Goal: Task Accomplishment & Management: Complete application form

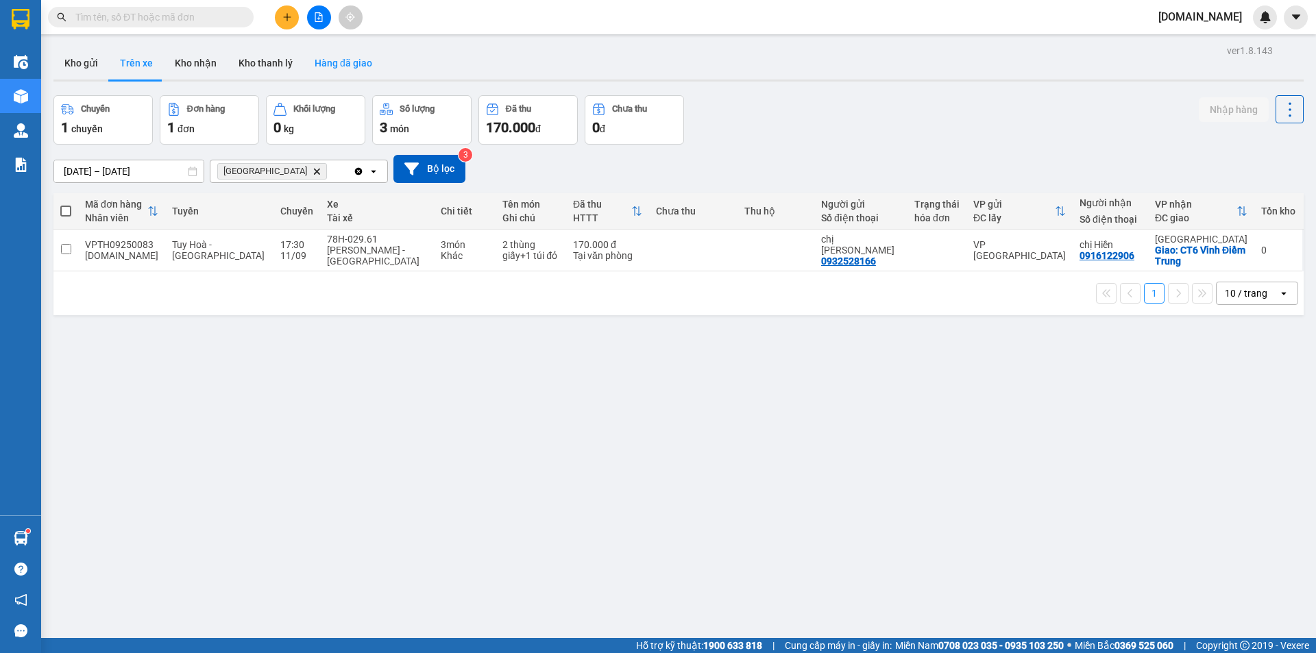
click at [358, 58] on button "Hàng đã giao" at bounding box center [344, 63] width 80 height 33
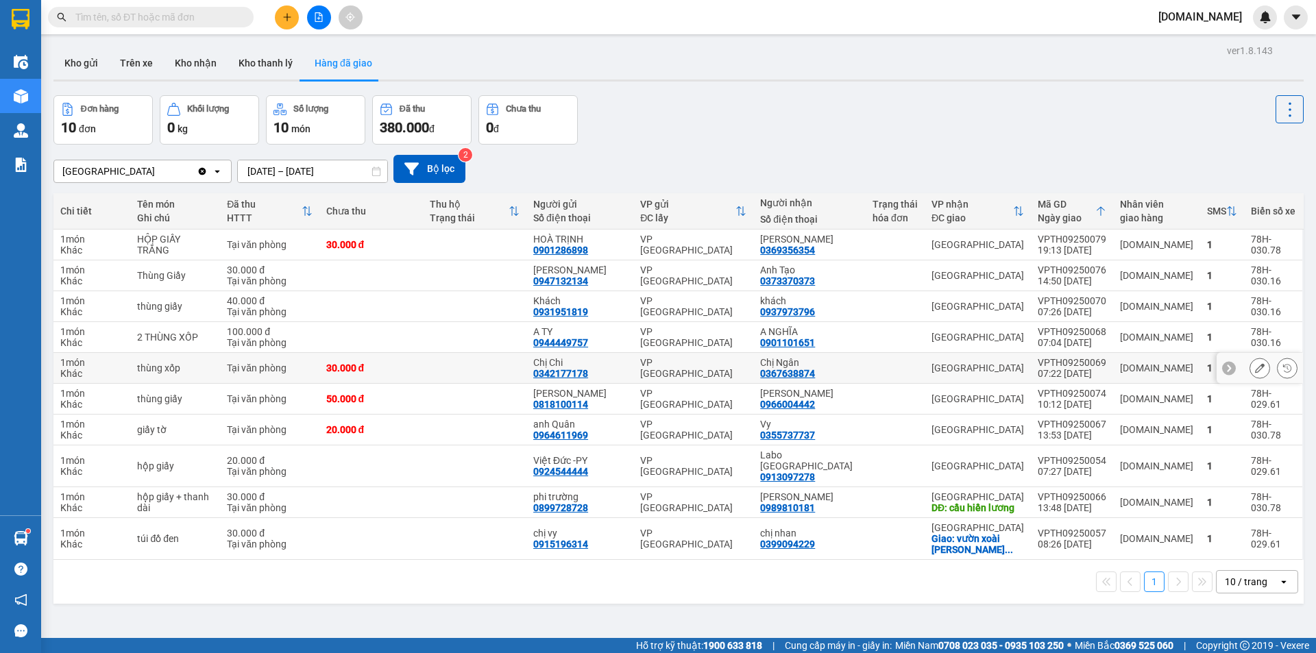
click at [93, 368] on div "Khác" at bounding box center [91, 373] width 63 height 11
click at [134, 596] on div "ver 1.8.143 Kho gửi Trên xe Kho nhận Kho thanh [PERSON_NAME] đã giao Đơn hàng 1…" at bounding box center [678, 367] width 1261 height 653
click at [1251, 361] on button at bounding box center [1259, 368] width 19 height 24
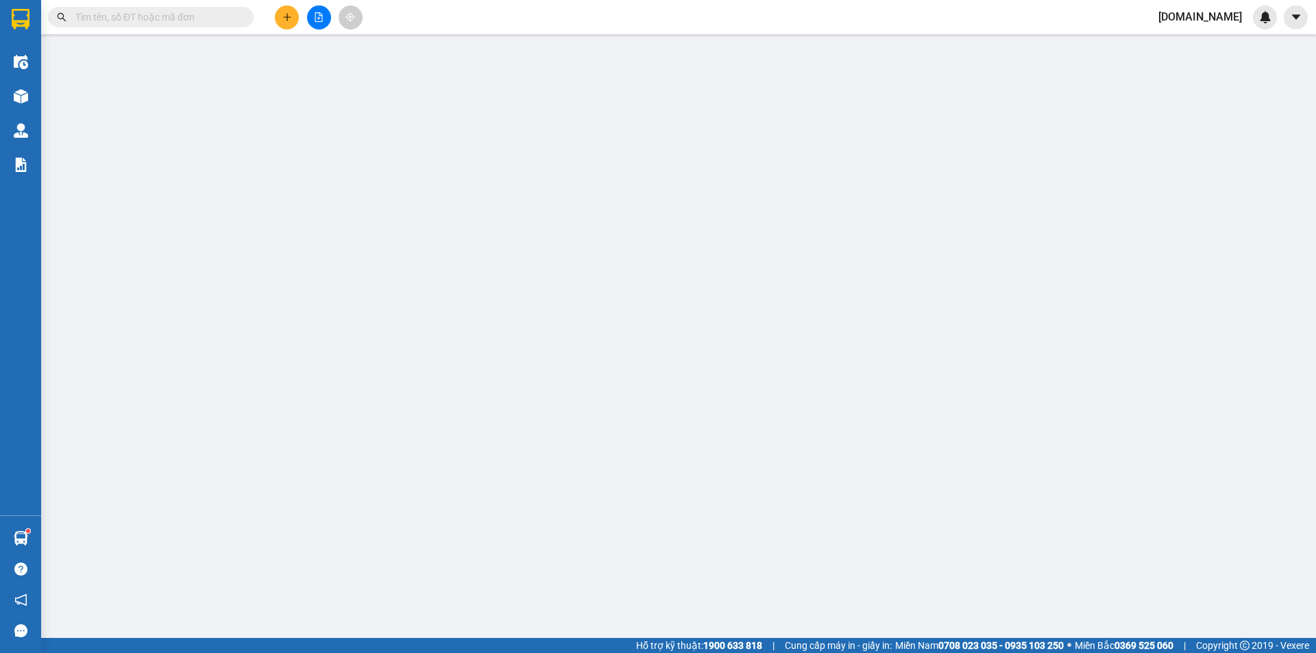
type input "0342177178"
type input "Chị Chi"
type input "0367638874"
type input "Chị Ngân"
type input "30.000"
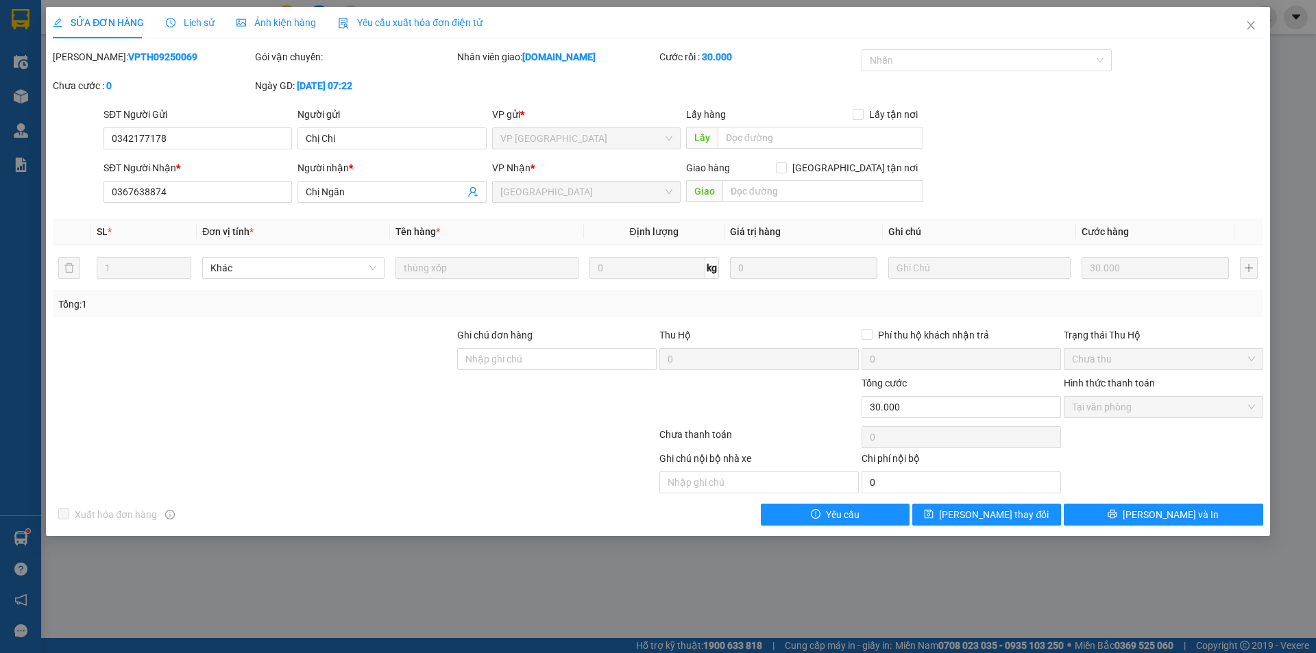
click at [193, 18] on span "Lịch sử" at bounding box center [190, 22] width 49 height 11
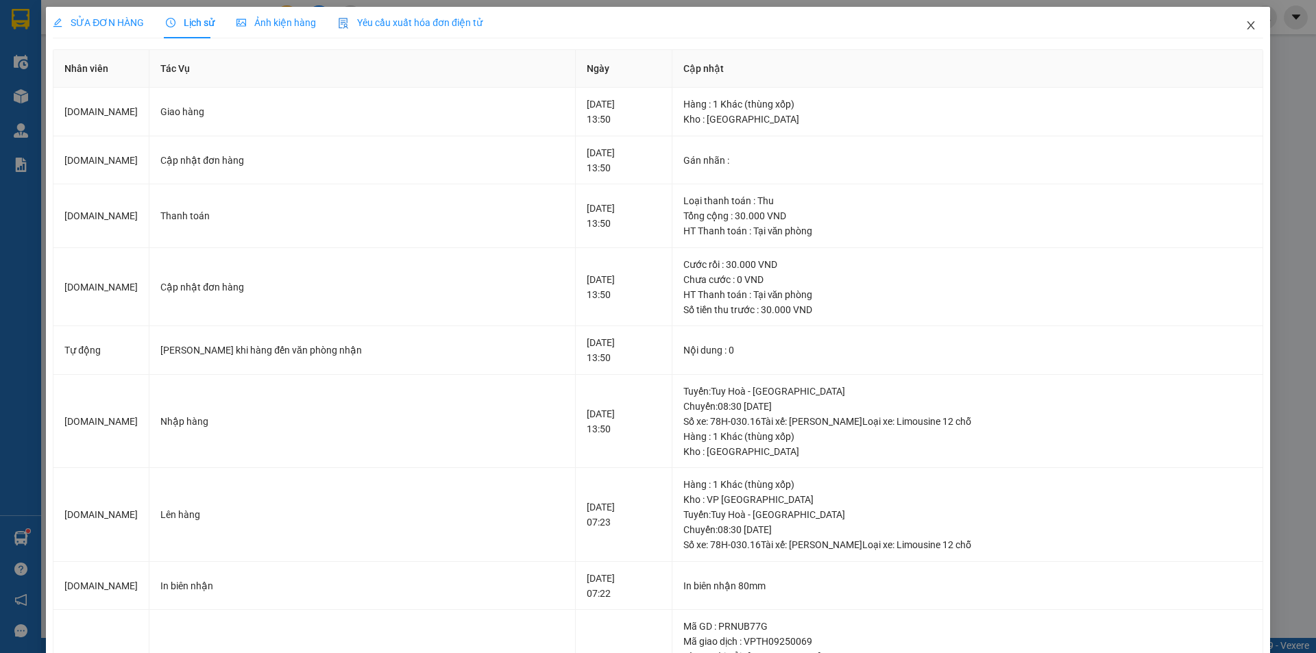
click at [1245, 24] on icon "close" at bounding box center [1250, 25] width 11 height 11
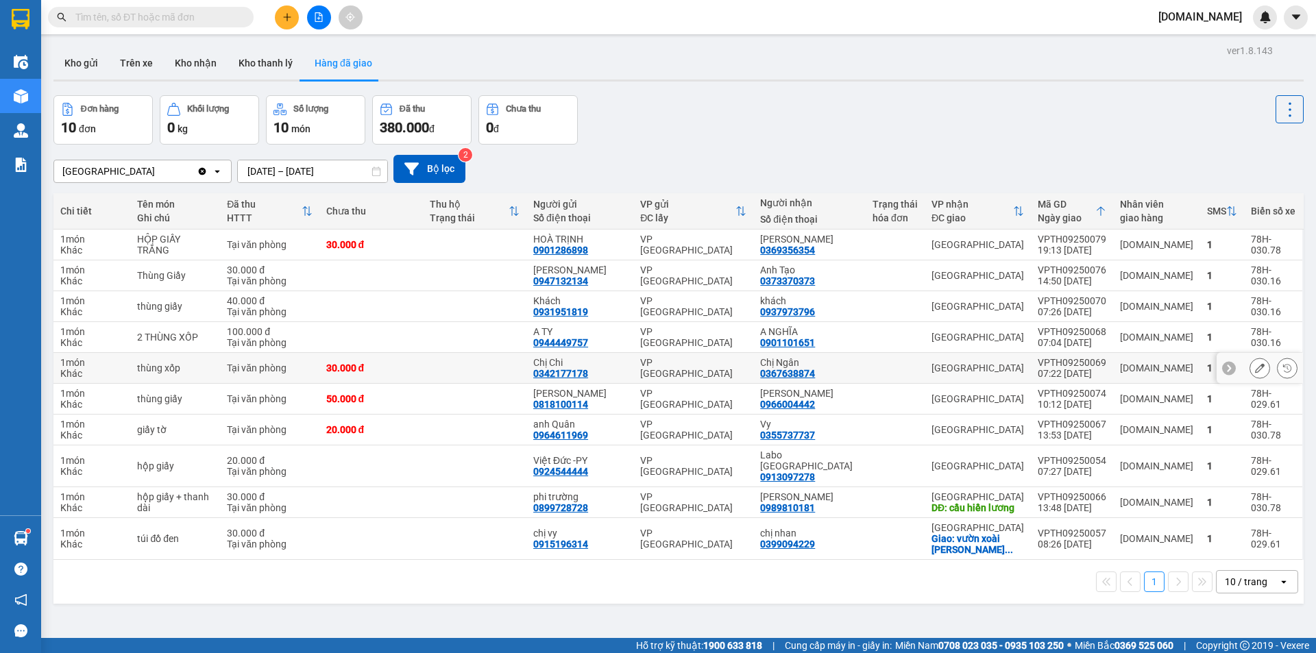
click at [815, 374] on div "0367638874" at bounding box center [787, 373] width 55 height 11
copy div "0367638874"
click at [78, 370] on div "Khác" at bounding box center [91, 373] width 63 height 11
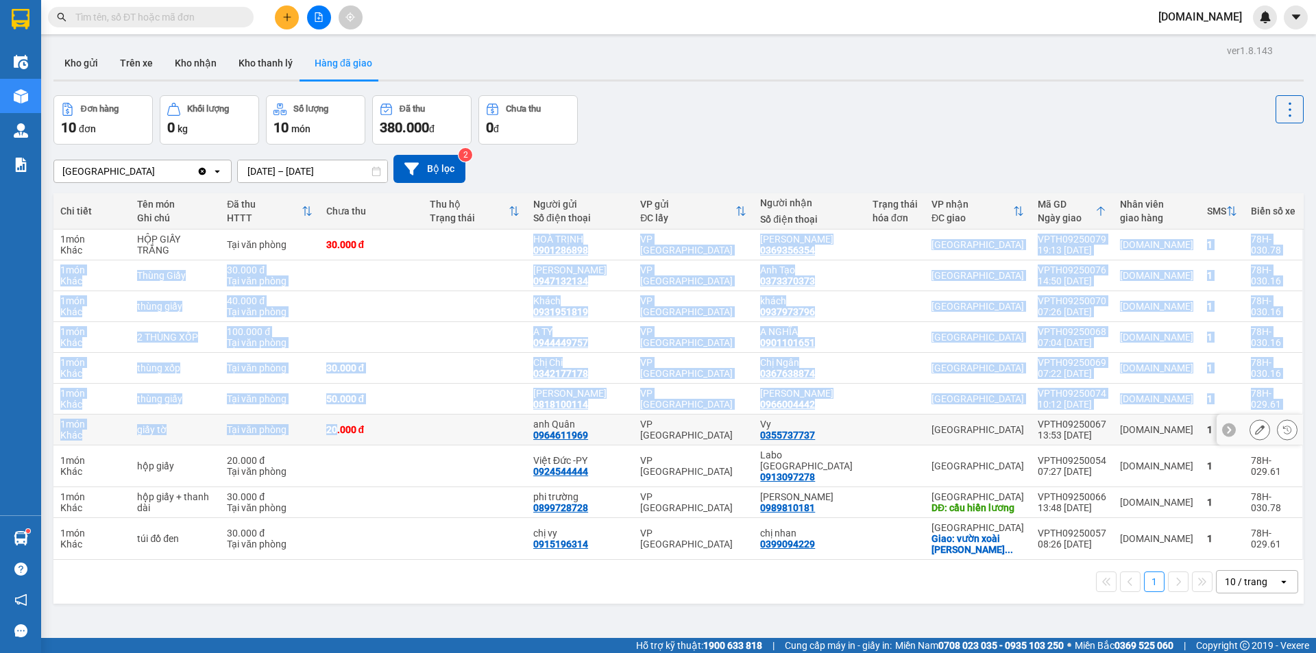
drag, startPoint x: 393, startPoint y: 232, endPoint x: 382, endPoint y: 426, distance: 194.2
click at [363, 419] on tbody "1 món Khác HỘP GIẤY TRẮNG Tại văn phòng 30.000 đ HOÀ TRỊNH 0901286898 VP Tuy Hò…" at bounding box center [678, 395] width 1250 height 330
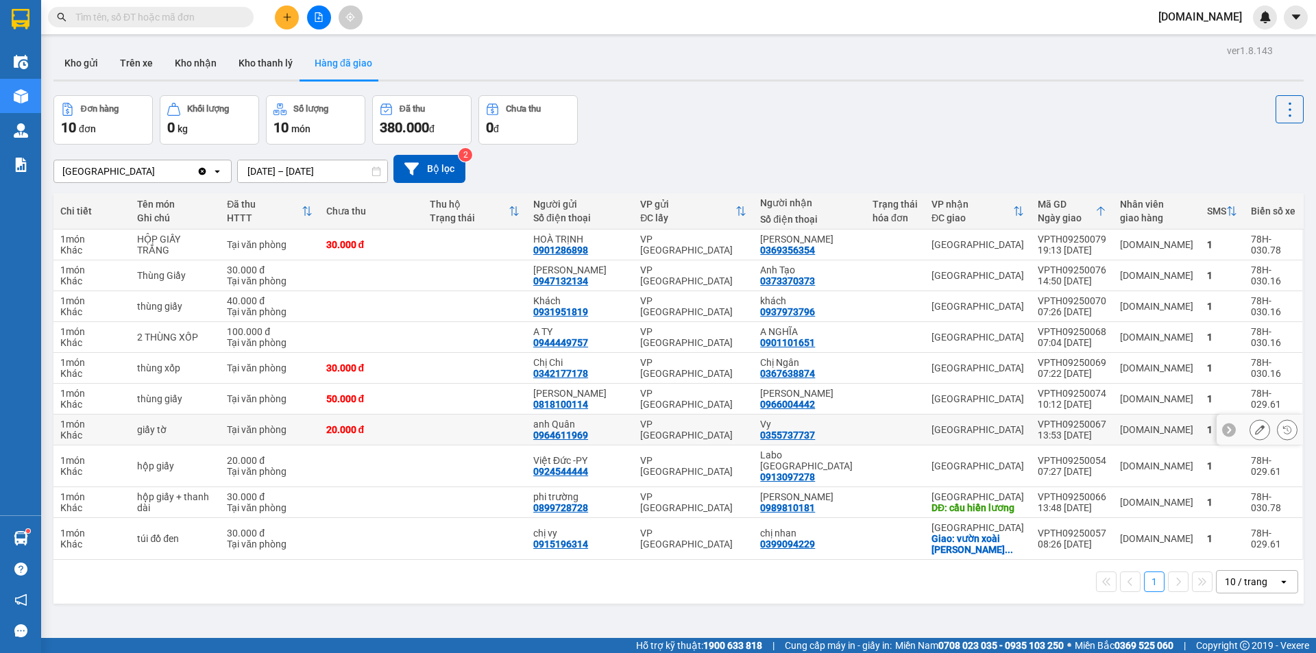
click at [459, 435] on td at bounding box center [474, 430] width 103 height 31
click at [279, 168] on input "[DATE] – [DATE]" at bounding box center [312, 171] width 149 height 22
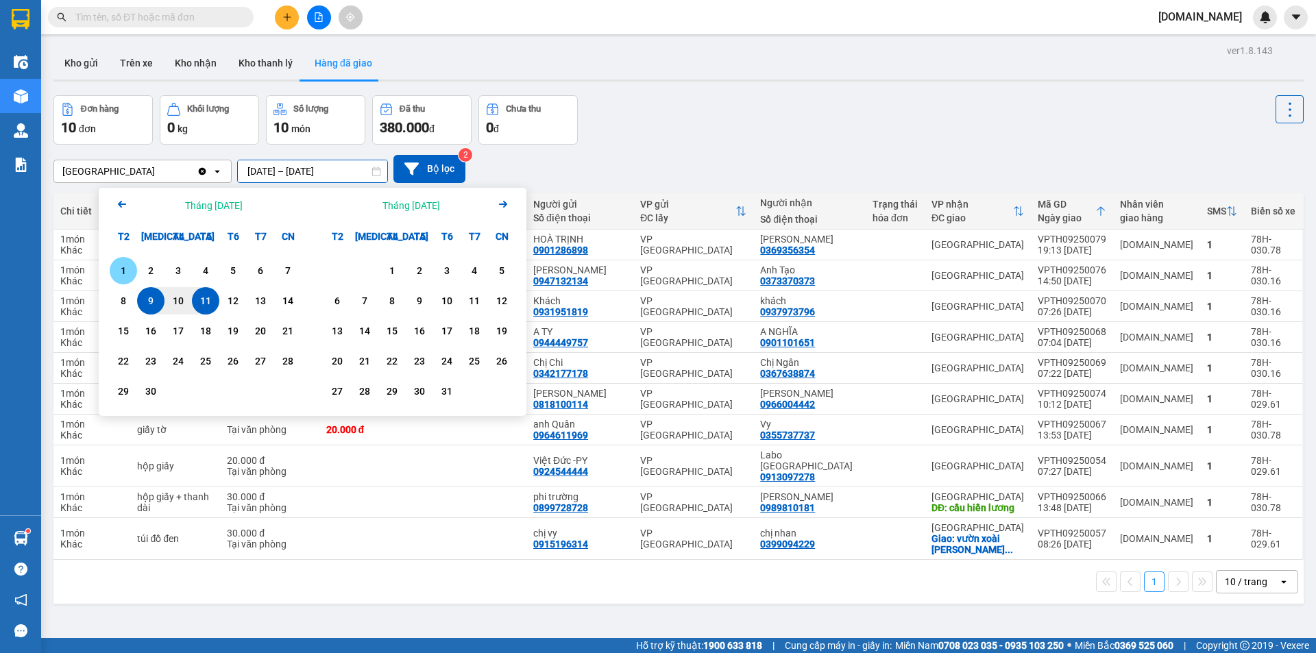
click at [125, 277] on div "1" at bounding box center [123, 271] width 19 height 16
click at [206, 303] on div "11" at bounding box center [205, 301] width 19 height 16
type input "[DATE] – [DATE]"
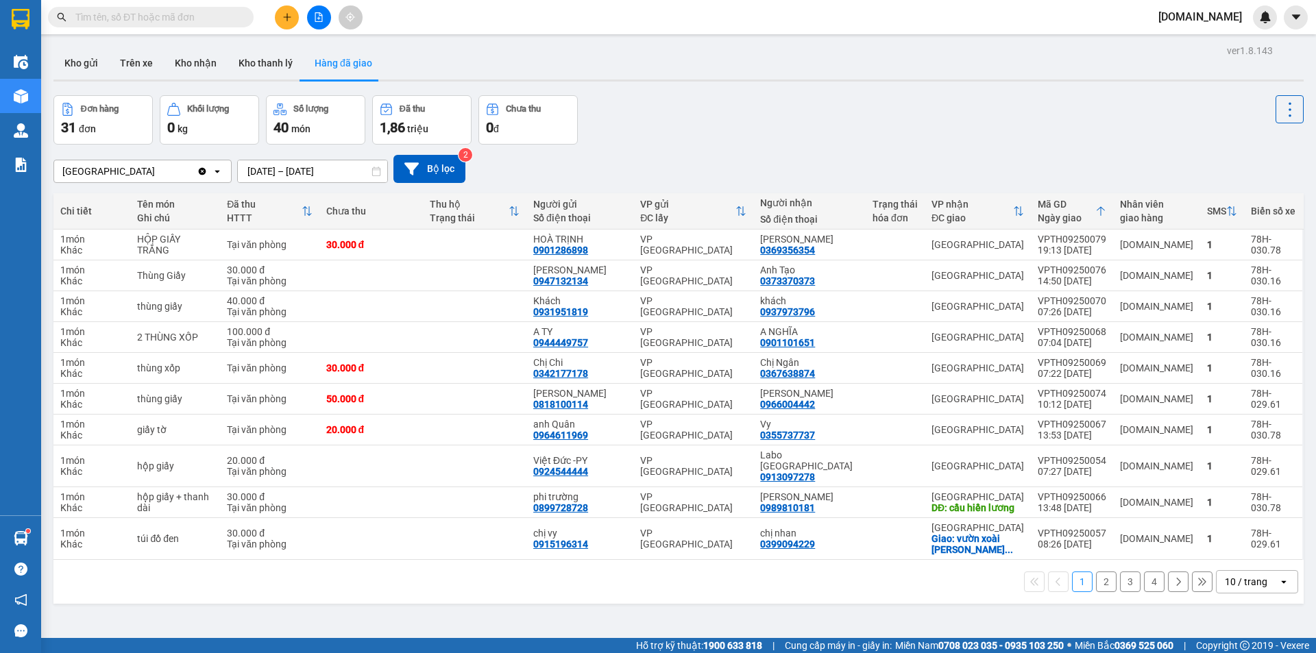
click at [208, 27] on div "Kết quả tìm kiếm ( 0 ) Bộ lọc No Data" at bounding box center [133, 17] width 267 height 24
click at [210, 22] on input "text" at bounding box center [156, 17] width 162 height 15
paste input "0973609585"
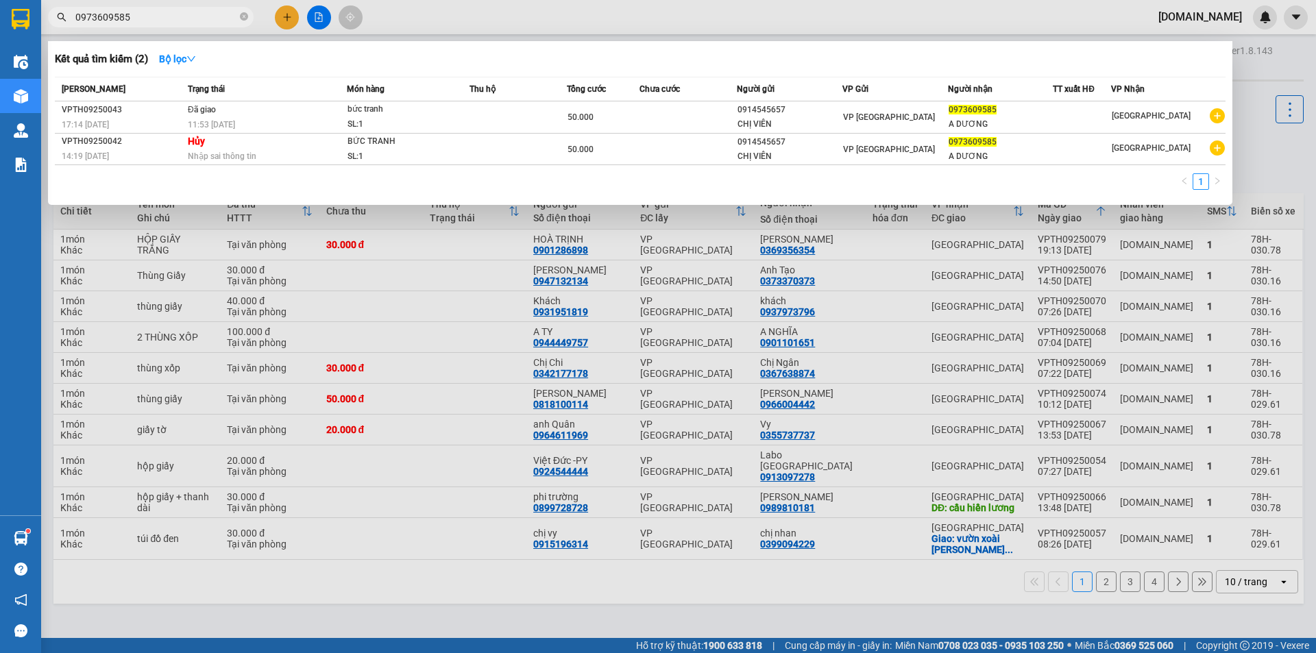
type input "0973609585"
click at [406, 432] on div at bounding box center [658, 326] width 1316 height 653
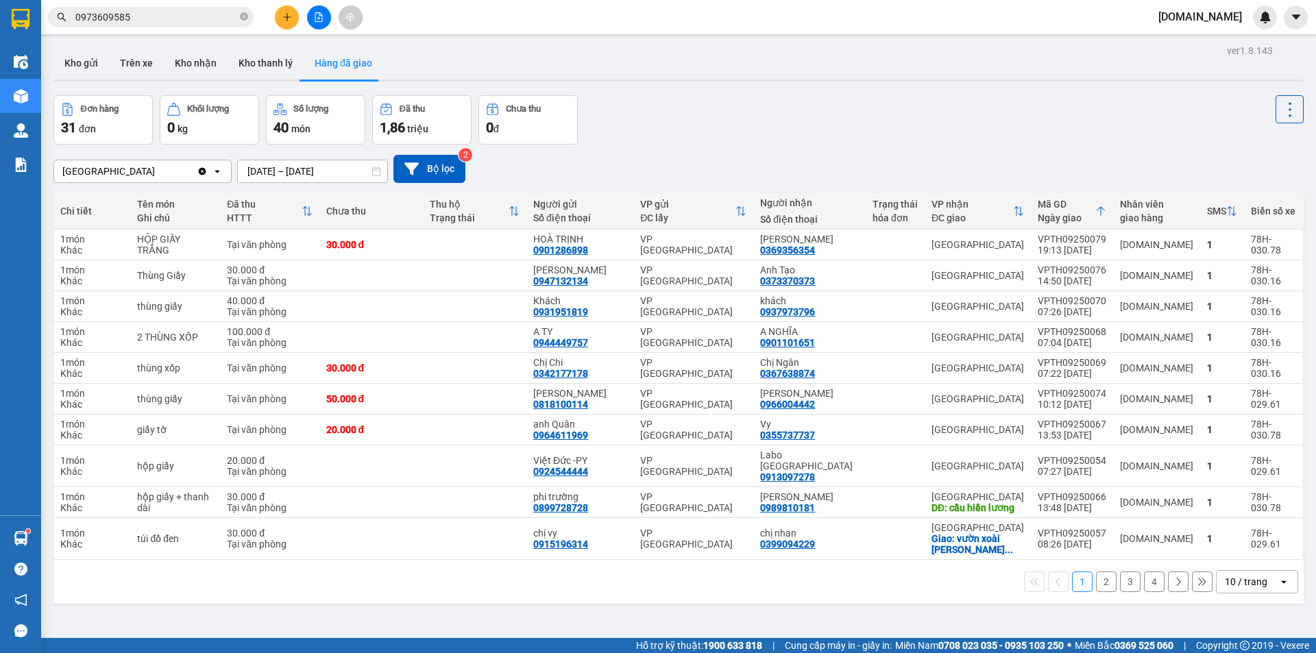
click at [210, 18] on input "0973609585" at bounding box center [156, 17] width 162 height 15
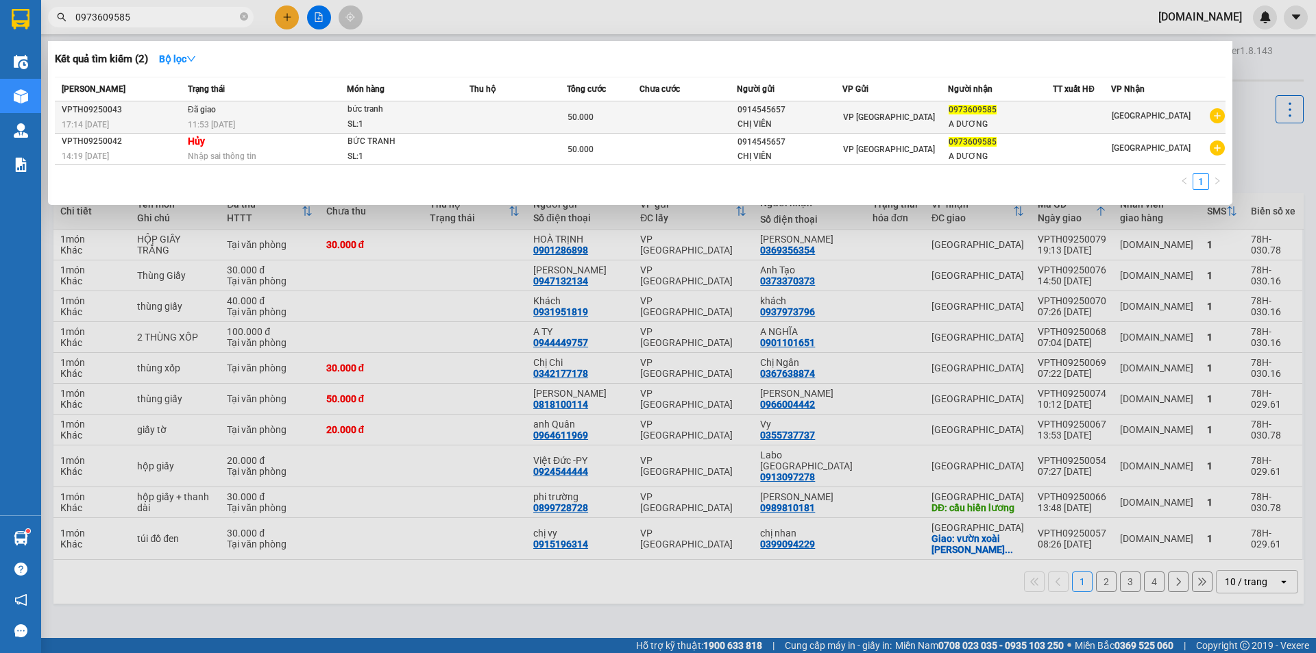
click at [107, 115] on div "VPTH09250043" at bounding box center [123, 110] width 122 height 14
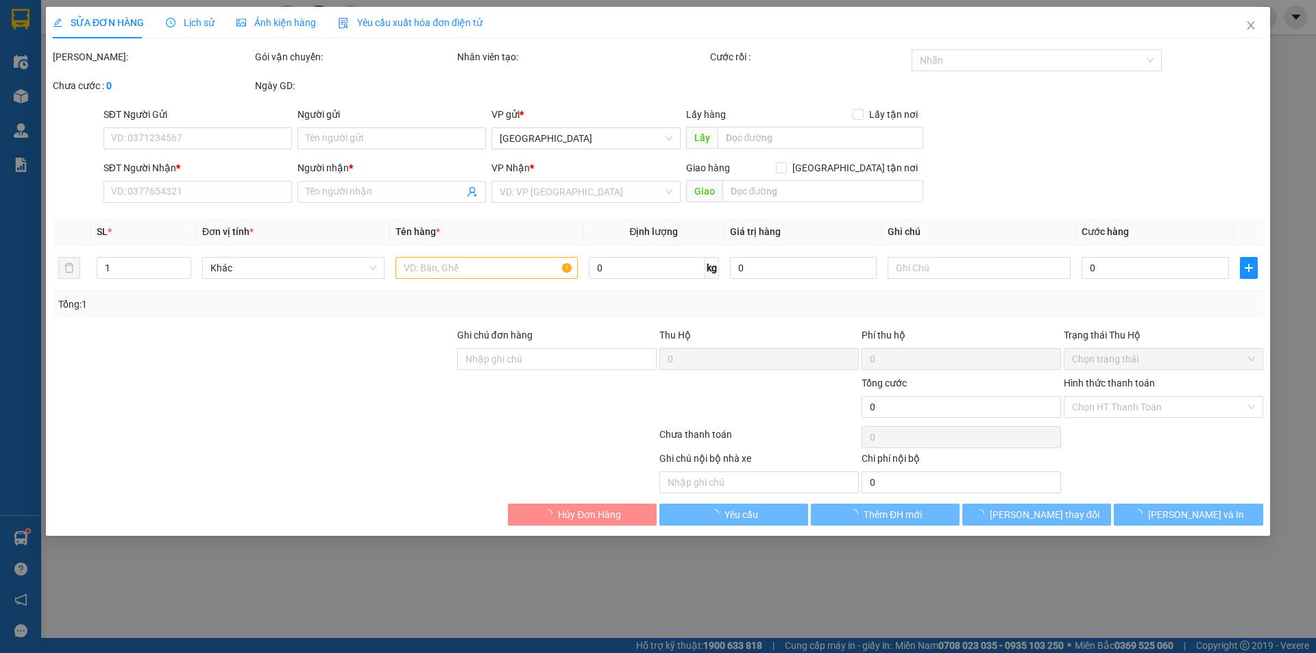
type input "0914545657"
type input "CHỊ VIÊN"
type input "0973609585"
type input "A DƯƠNG"
type input "50.000"
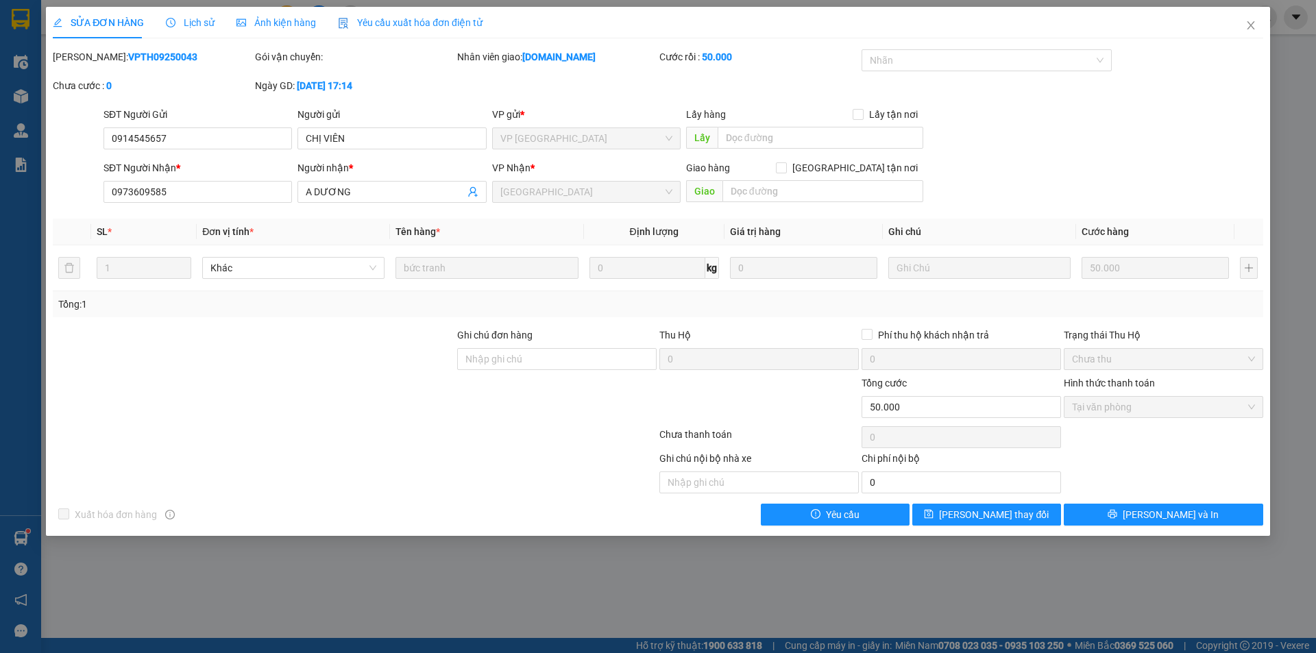
click at [204, 21] on span "Lịch sử" at bounding box center [190, 22] width 49 height 11
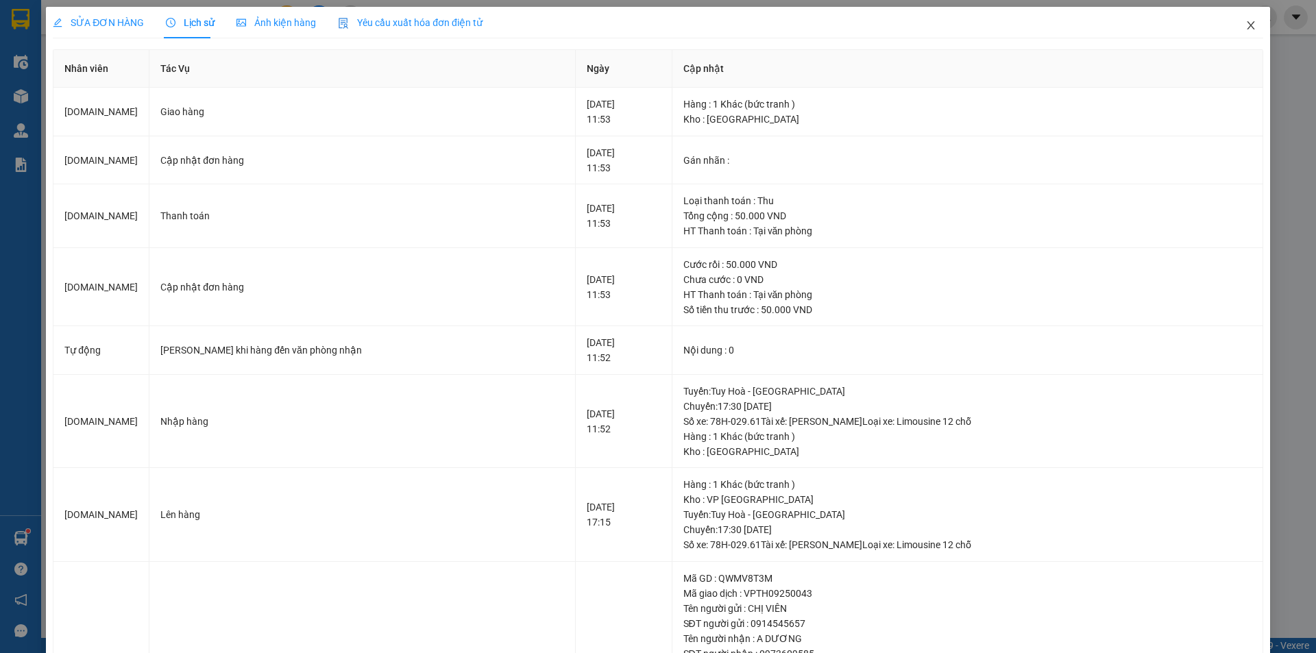
click at [1247, 27] on icon "close" at bounding box center [1251, 25] width 8 height 8
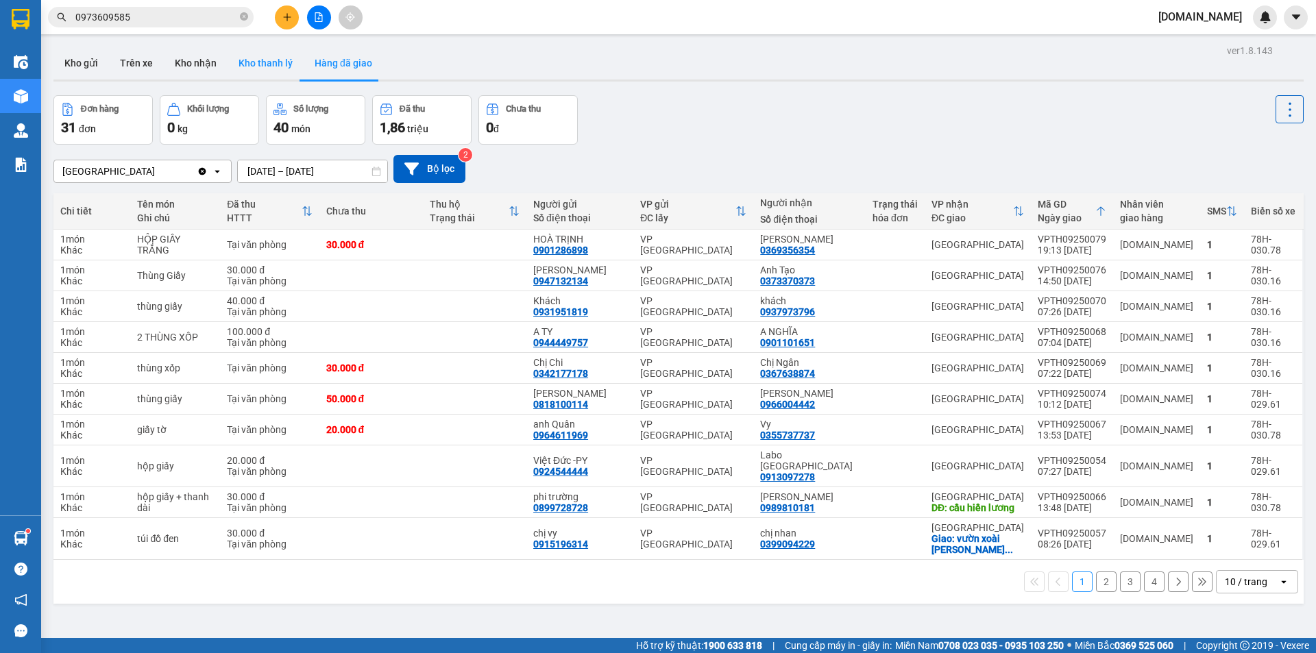
click at [265, 54] on button "Kho thanh lý" at bounding box center [266, 63] width 76 height 33
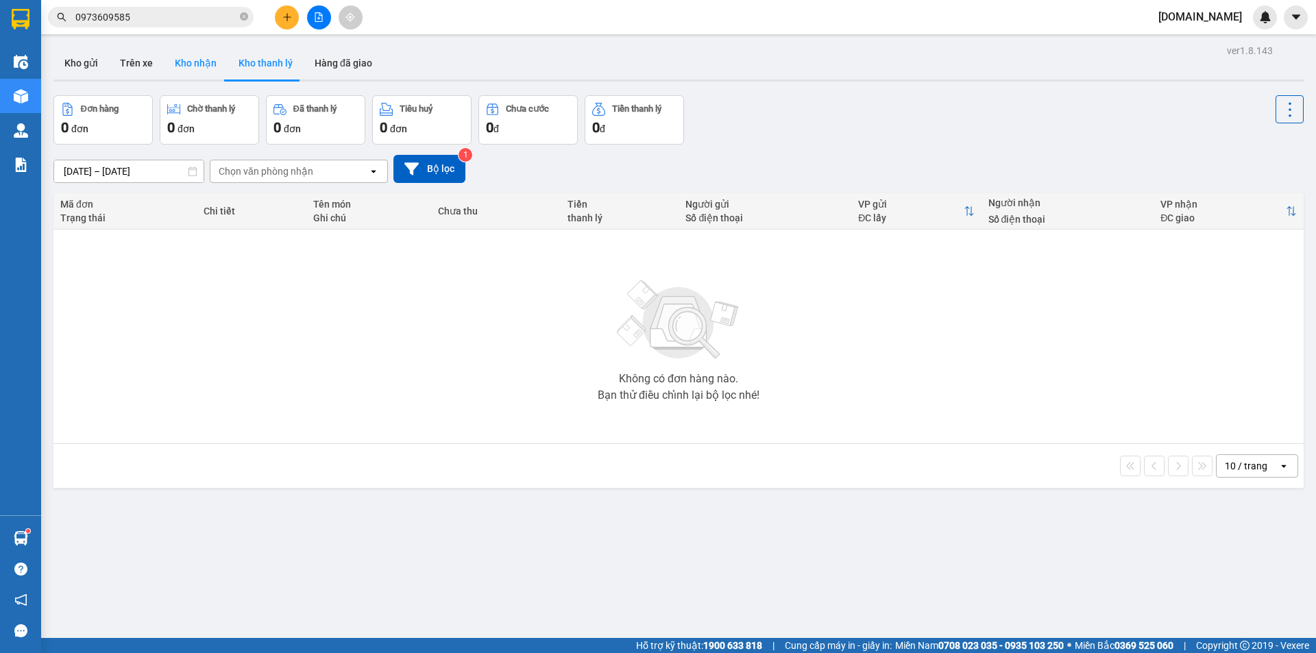
click at [184, 62] on button "Kho nhận" at bounding box center [196, 63] width 64 height 33
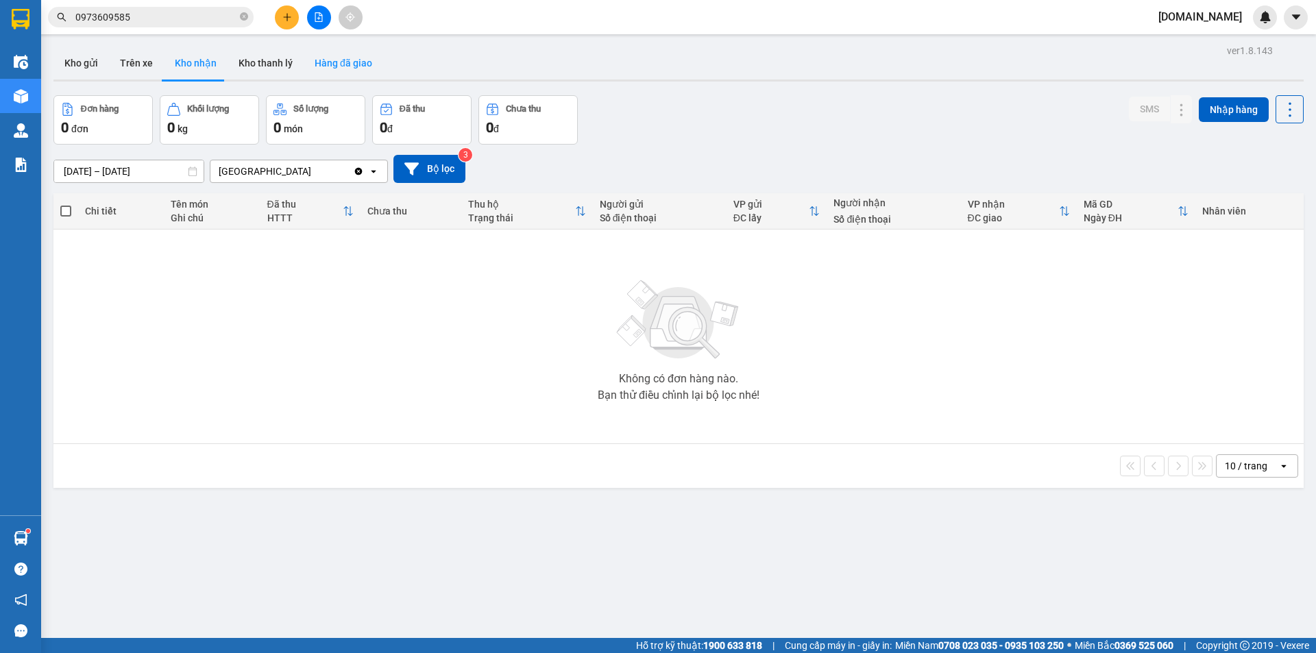
click at [355, 68] on button "Hàng đã giao" at bounding box center [344, 63] width 80 height 33
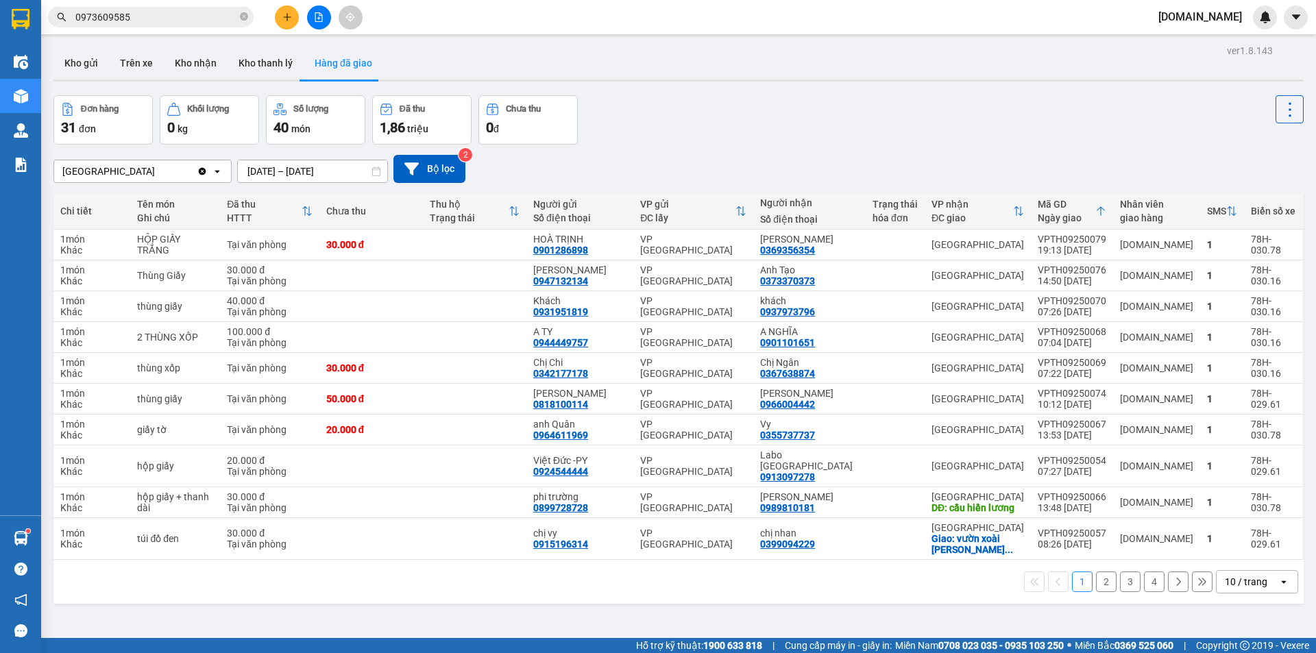
click at [156, 175] on div "[GEOGRAPHIC_DATA]" at bounding box center [125, 171] width 143 height 22
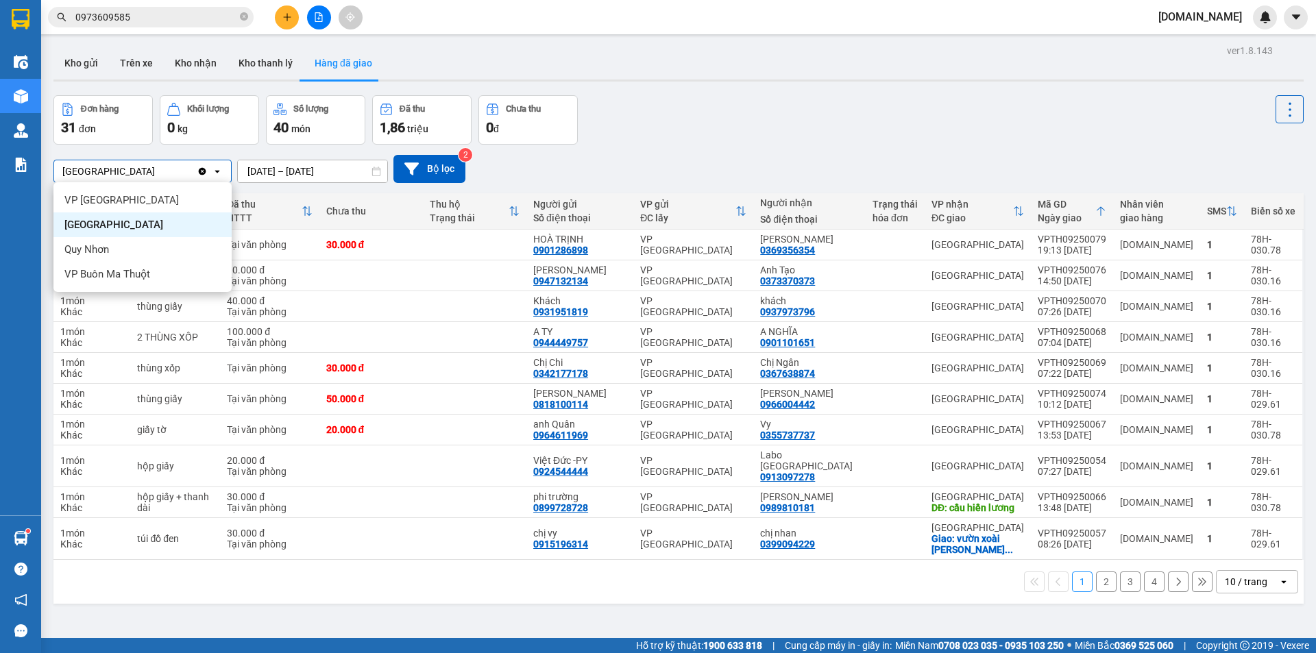
click at [202, 171] on icon "Clear value" at bounding box center [203, 171] width 8 height 8
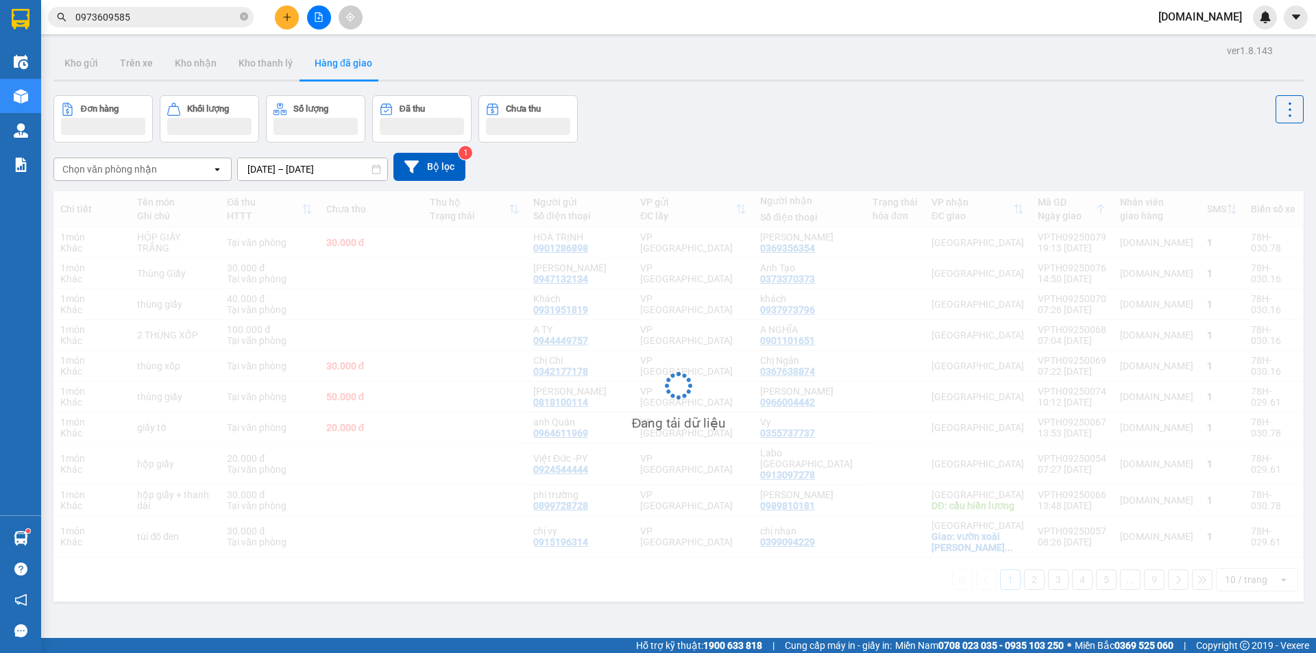
click at [95, 166] on div "Chọn văn phòng nhận" at bounding box center [109, 169] width 95 height 14
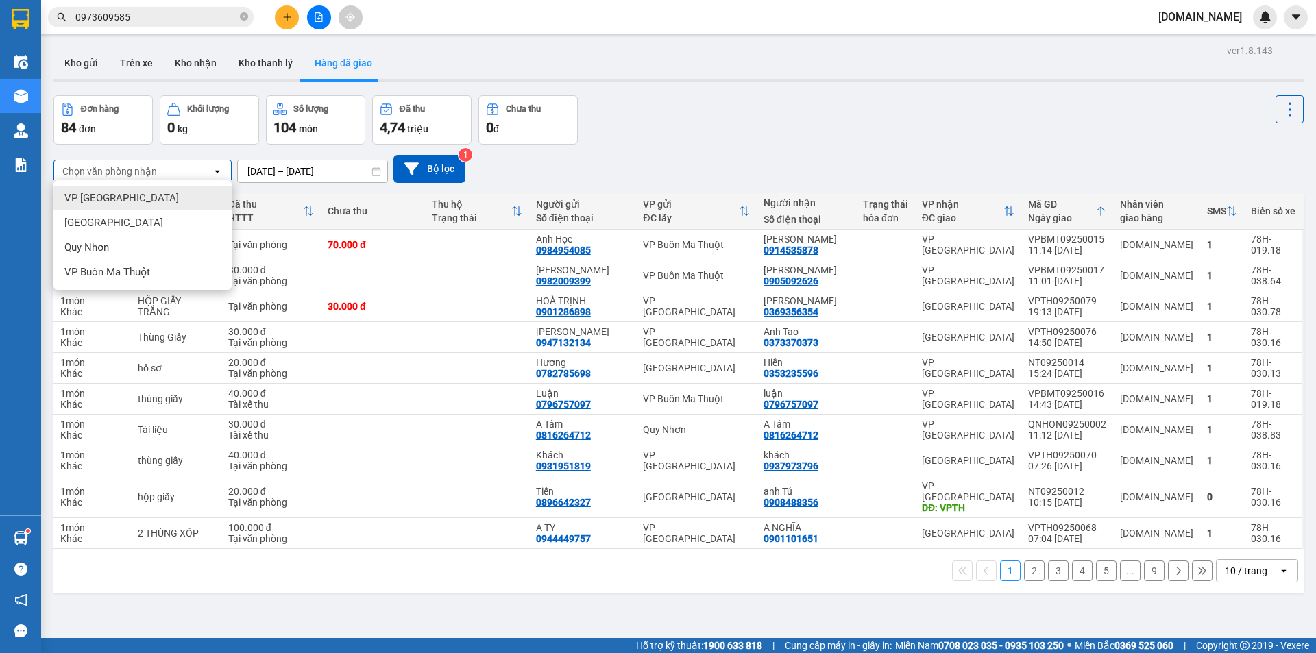
click at [107, 199] on span "VP [GEOGRAPHIC_DATA]" at bounding box center [121, 198] width 114 height 14
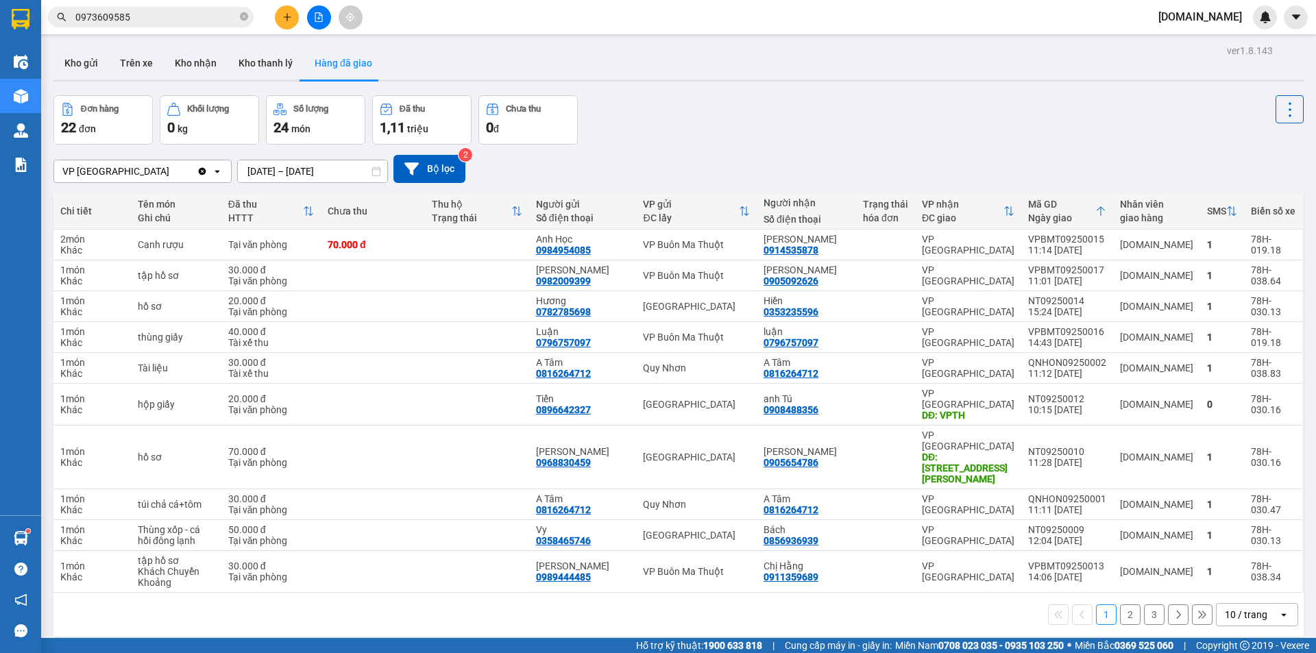
click at [191, 14] on input "0973609585" at bounding box center [156, 17] width 162 height 15
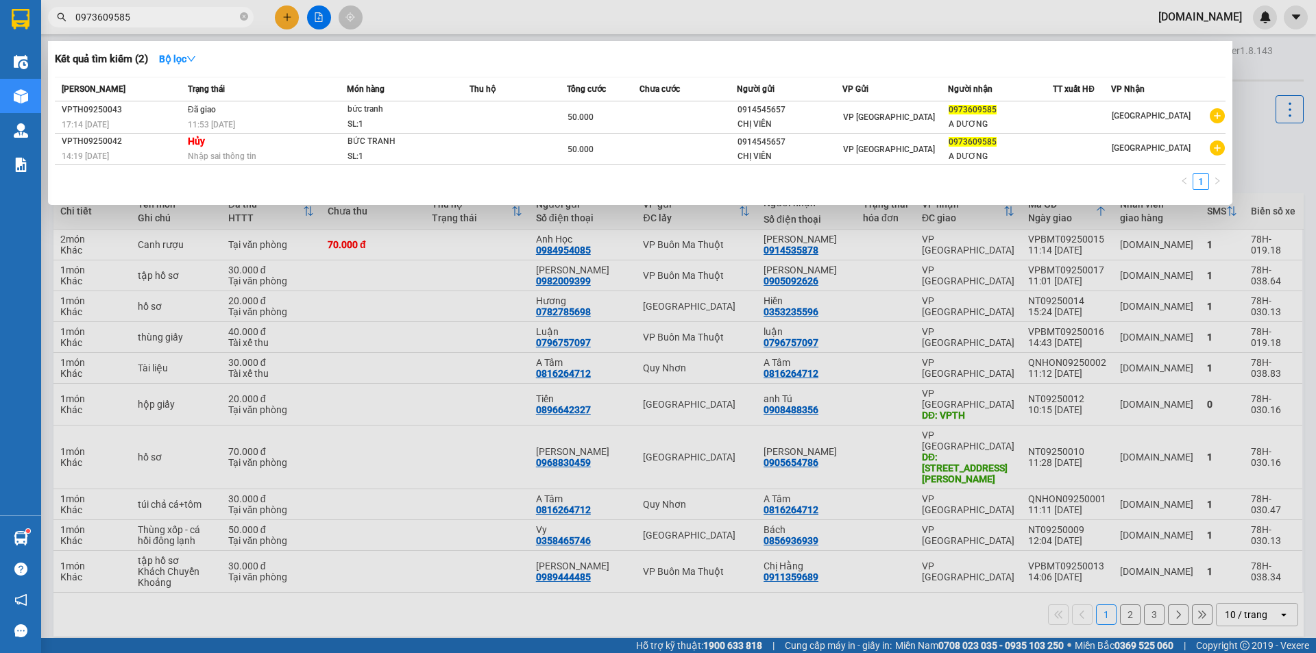
click at [191, 14] on input "0973609585" at bounding box center [156, 17] width 162 height 15
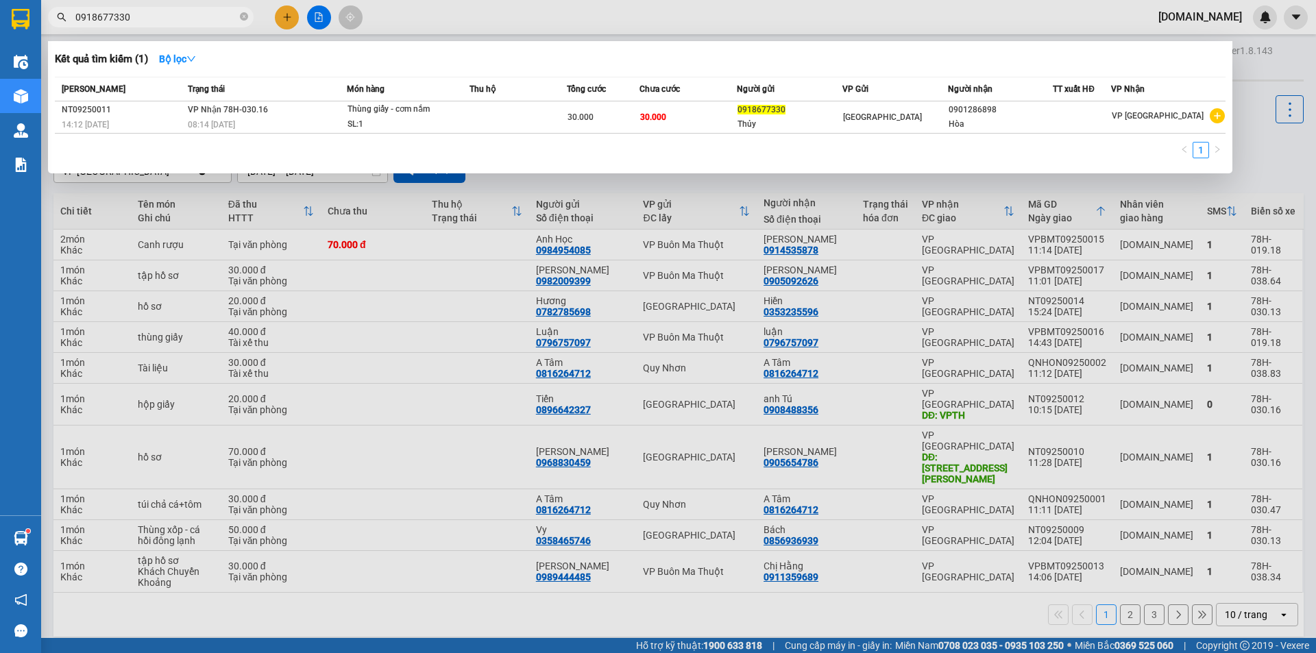
type input "0918677330"
click at [472, 14] on div at bounding box center [658, 326] width 1316 height 653
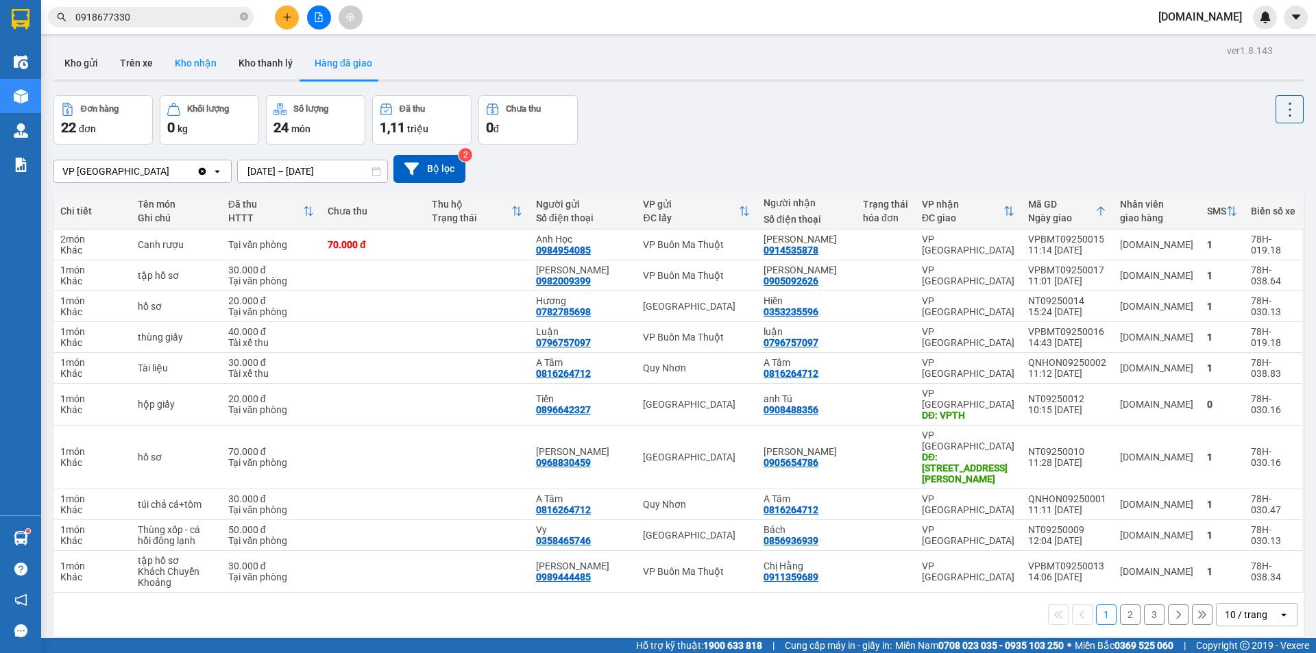
drag, startPoint x: 261, startPoint y: 62, endPoint x: 179, endPoint y: 62, distance: 82.3
click at [254, 63] on button "Kho thanh lý" at bounding box center [266, 63] width 76 height 33
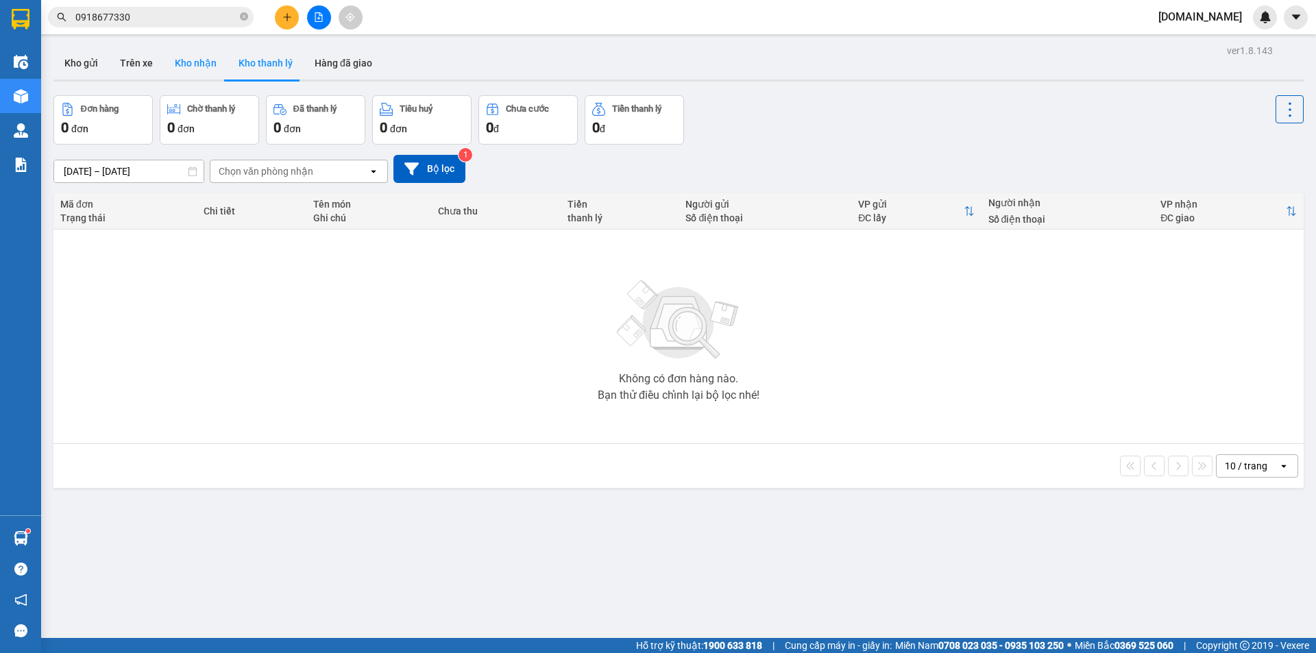
click at [193, 63] on button "Kho nhận" at bounding box center [196, 63] width 64 height 33
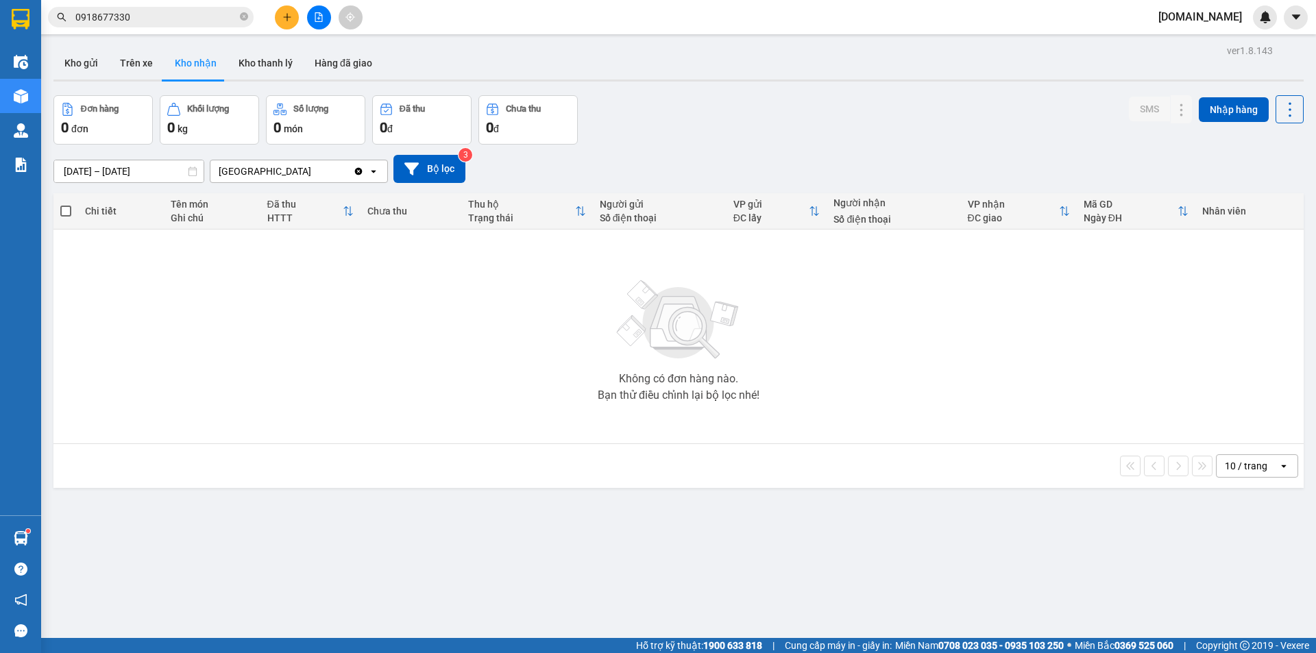
click at [359, 168] on icon "Clear value" at bounding box center [359, 171] width 8 height 8
click at [256, 172] on div "Chọn văn phòng nhận" at bounding box center [266, 172] width 95 height 14
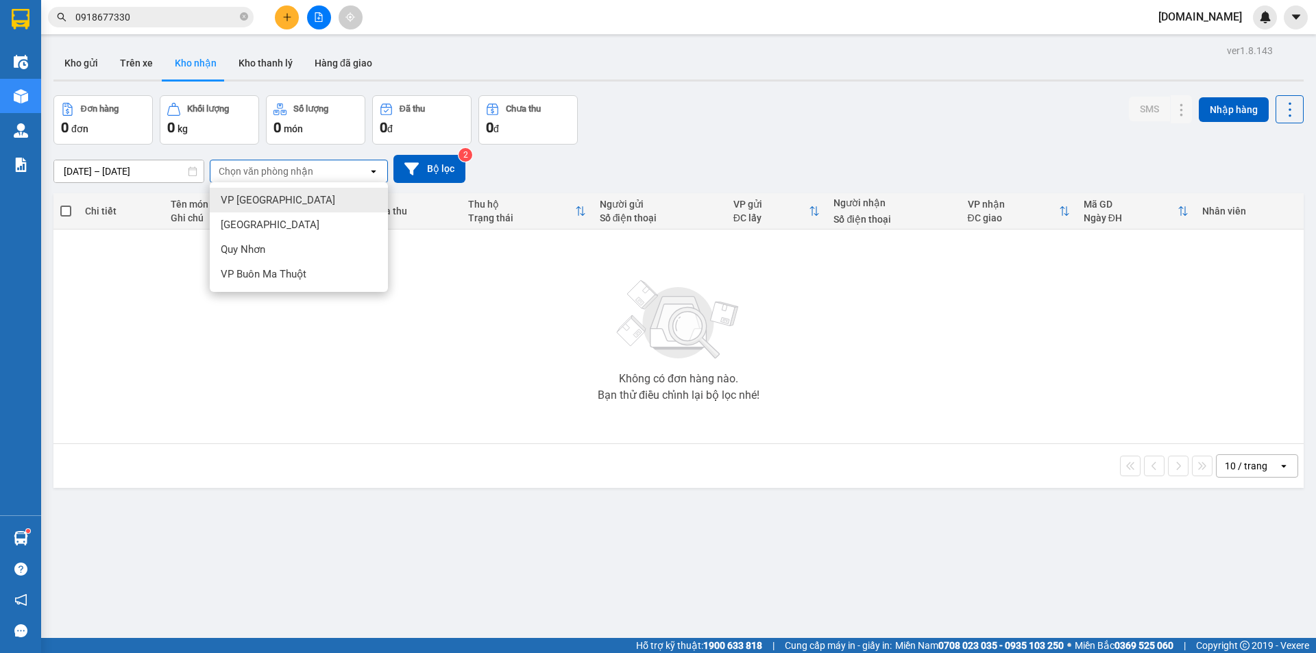
click at [252, 193] on div "VP [GEOGRAPHIC_DATA]" at bounding box center [299, 200] width 178 height 25
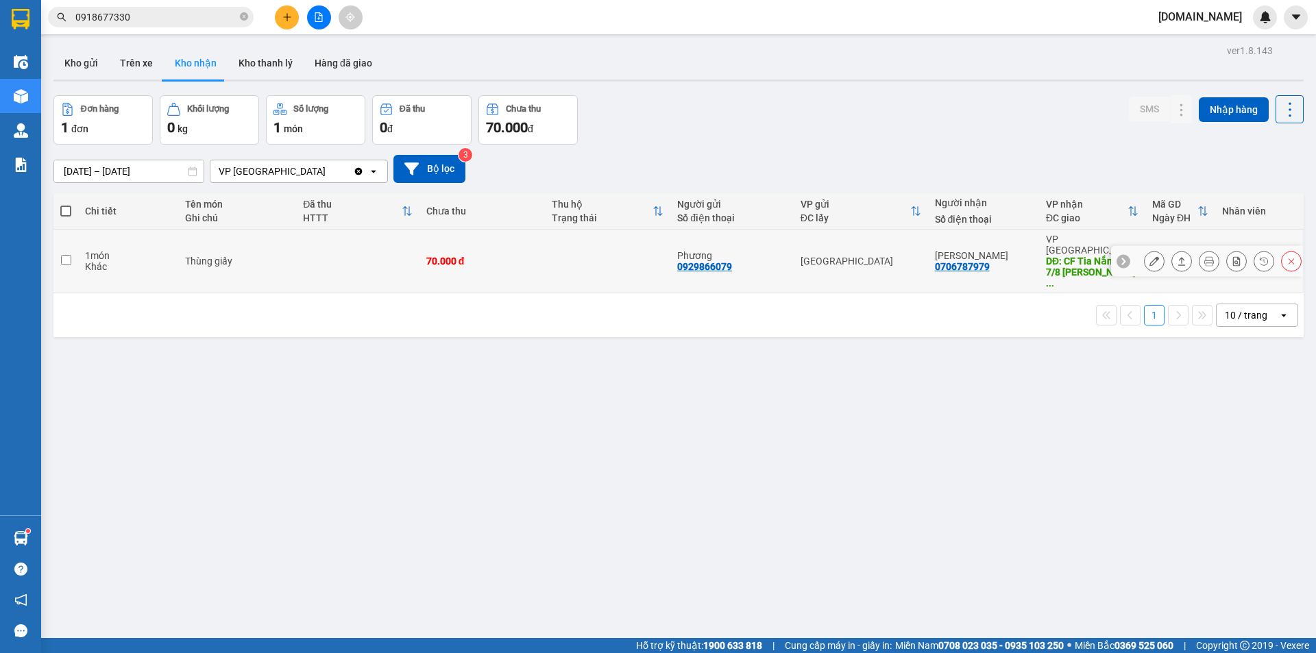
click at [61, 255] on input "checkbox" at bounding box center [66, 260] width 10 height 10
checkbox input "true"
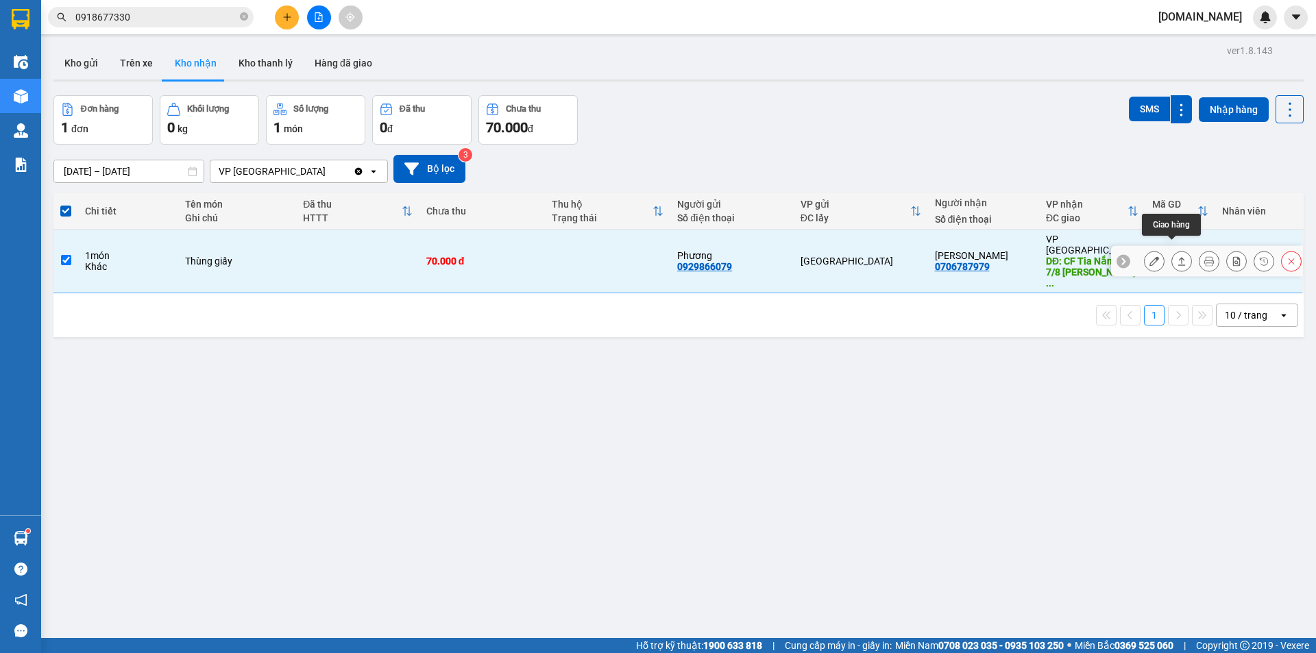
click at [1149, 256] on icon at bounding box center [1154, 261] width 10 height 10
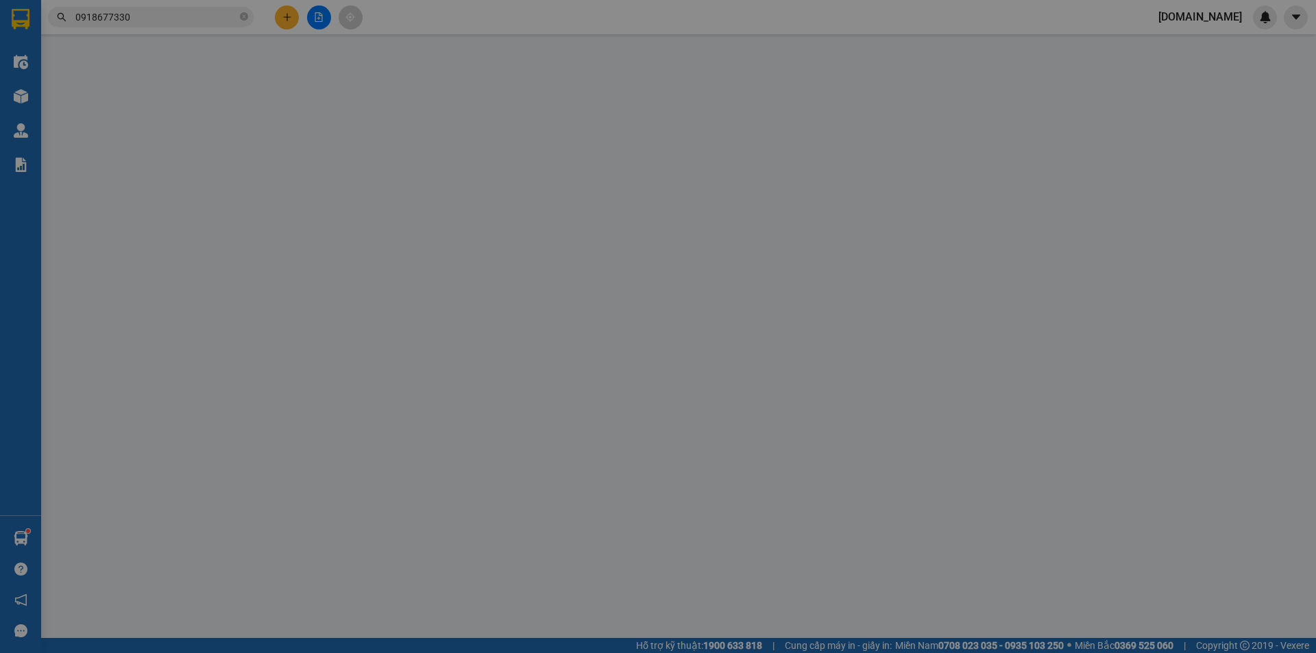
type input "0929866079"
type input "Phương"
type input "0706787979"
type input "[PERSON_NAME]"
type input "CF Tia Nắng - 7/8 [PERSON_NAME]"
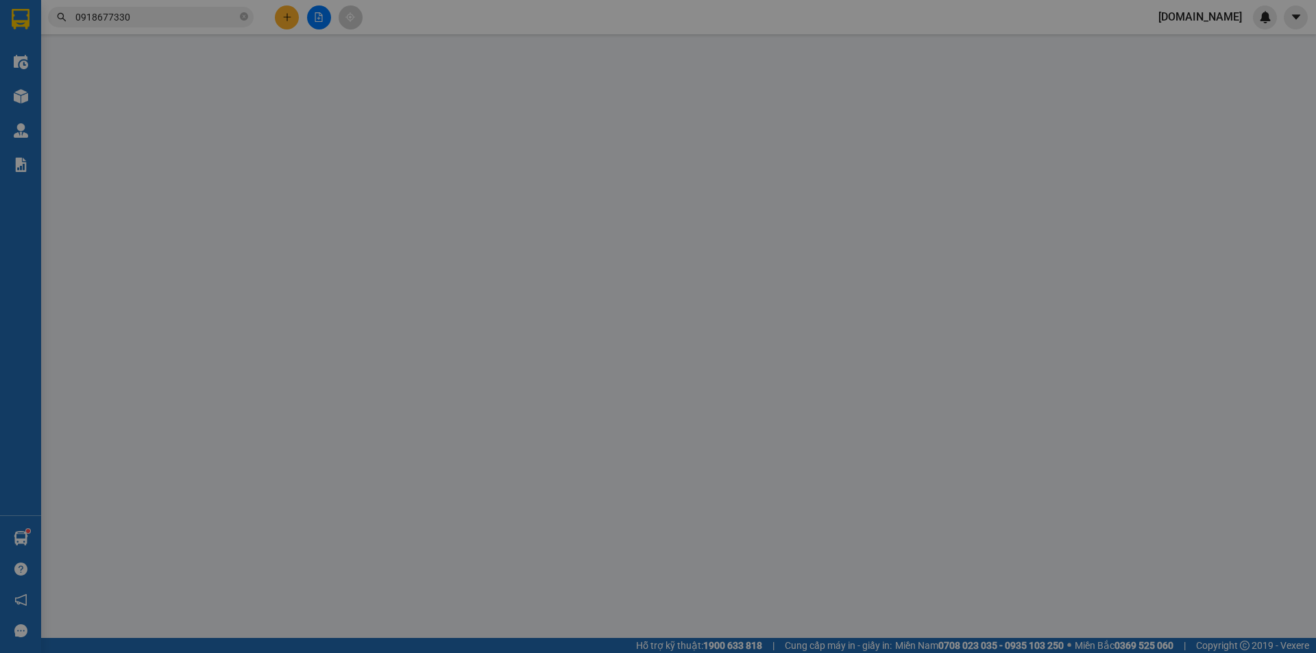
type input "70.000"
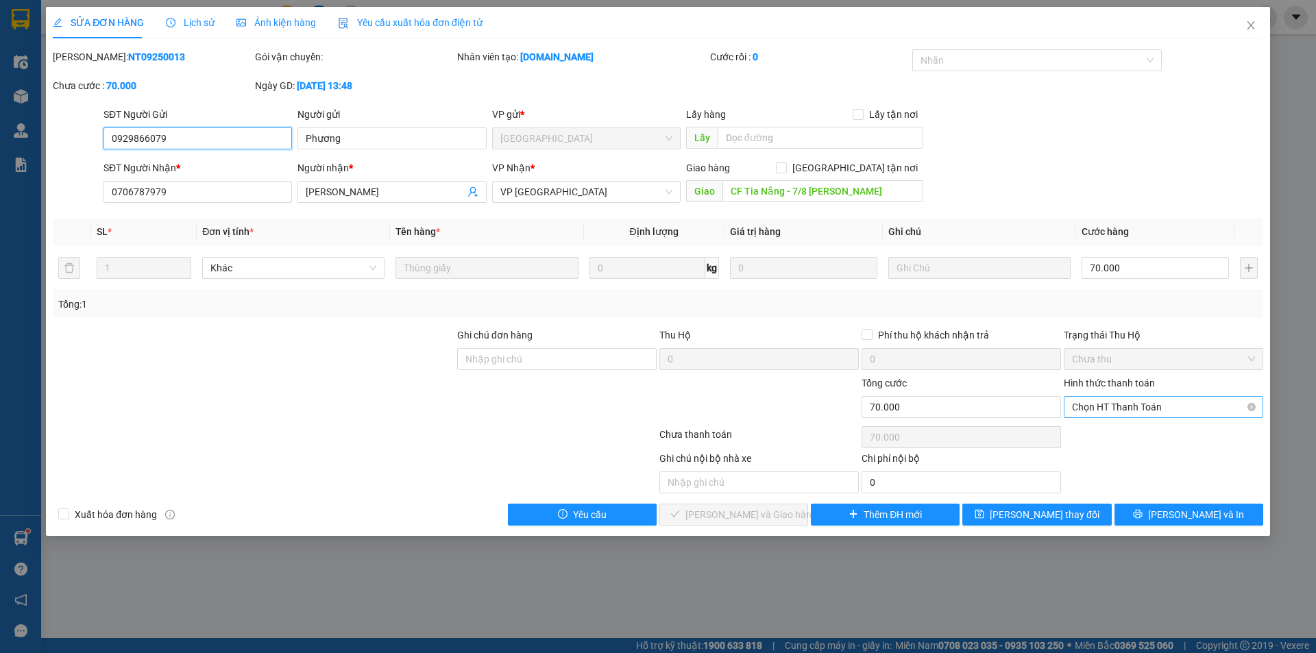
click at [1167, 412] on span "Chọn HT Thanh Toán" at bounding box center [1163, 407] width 183 height 21
click at [1102, 456] on div "Tài xế thu" at bounding box center [1163, 456] width 183 height 15
type input "0"
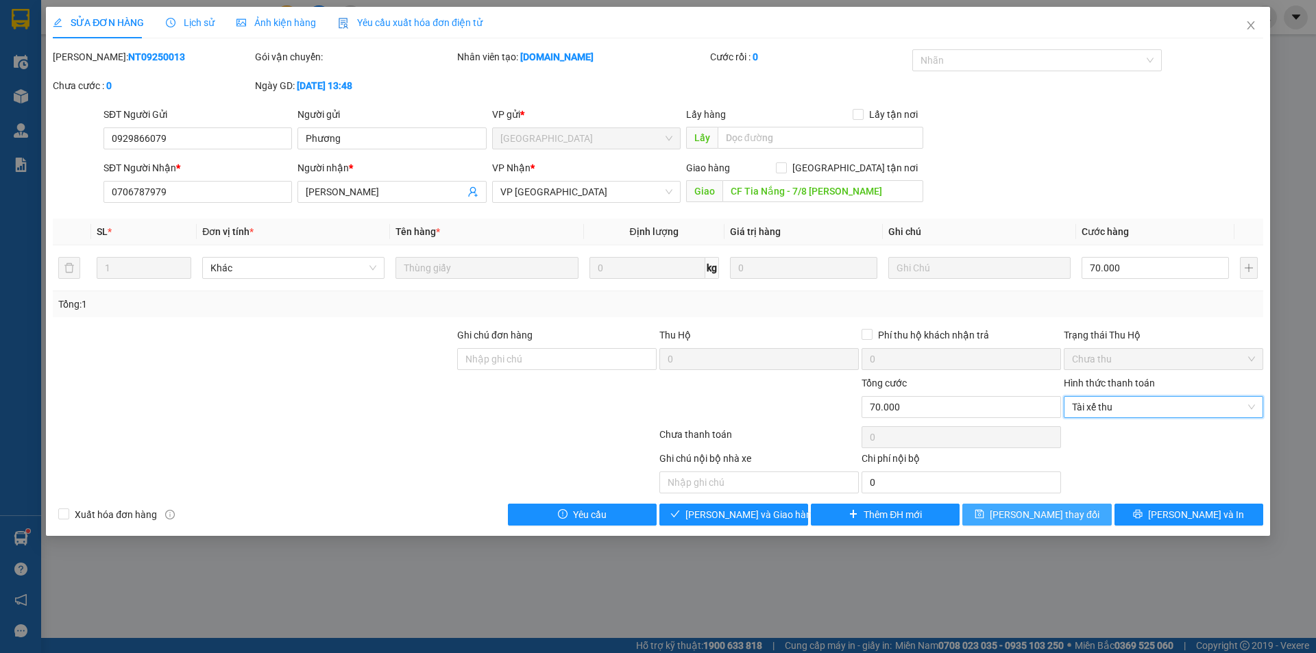
click at [1043, 520] on span "[PERSON_NAME] thay đổi" at bounding box center [1045, 514] width 110 height 15
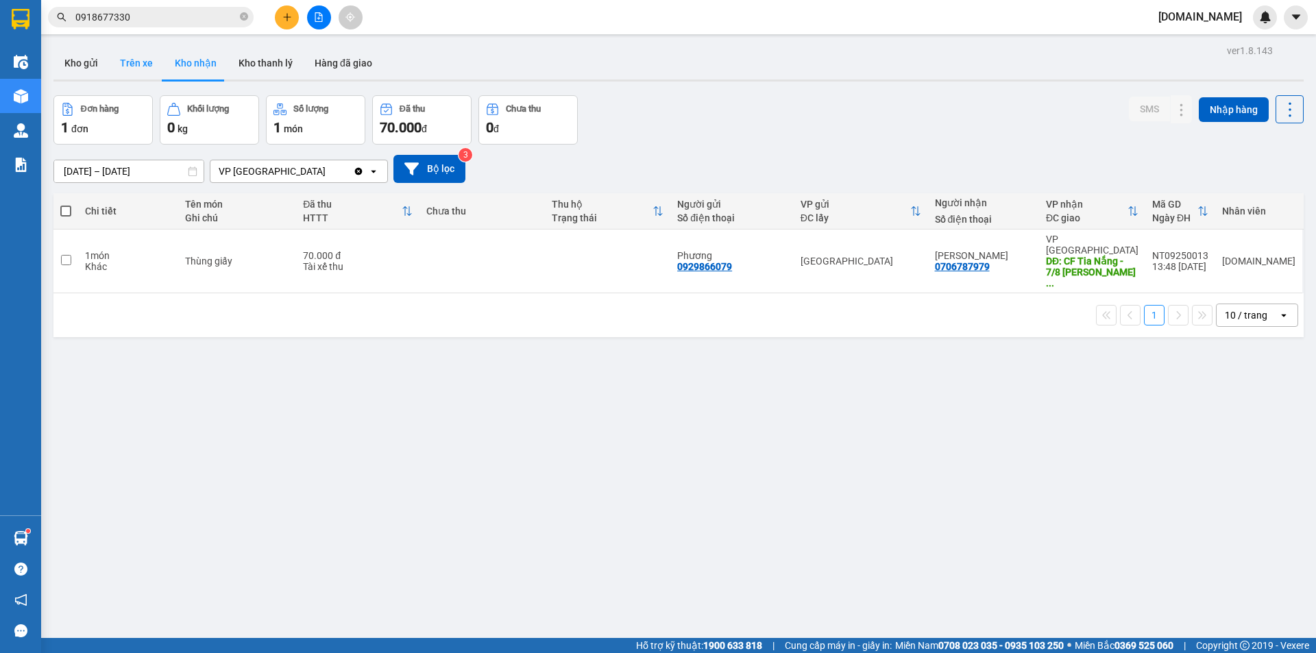
click at [127, 60] on button "Trên xe" at bounding box center [136, 63] width 55 height 33
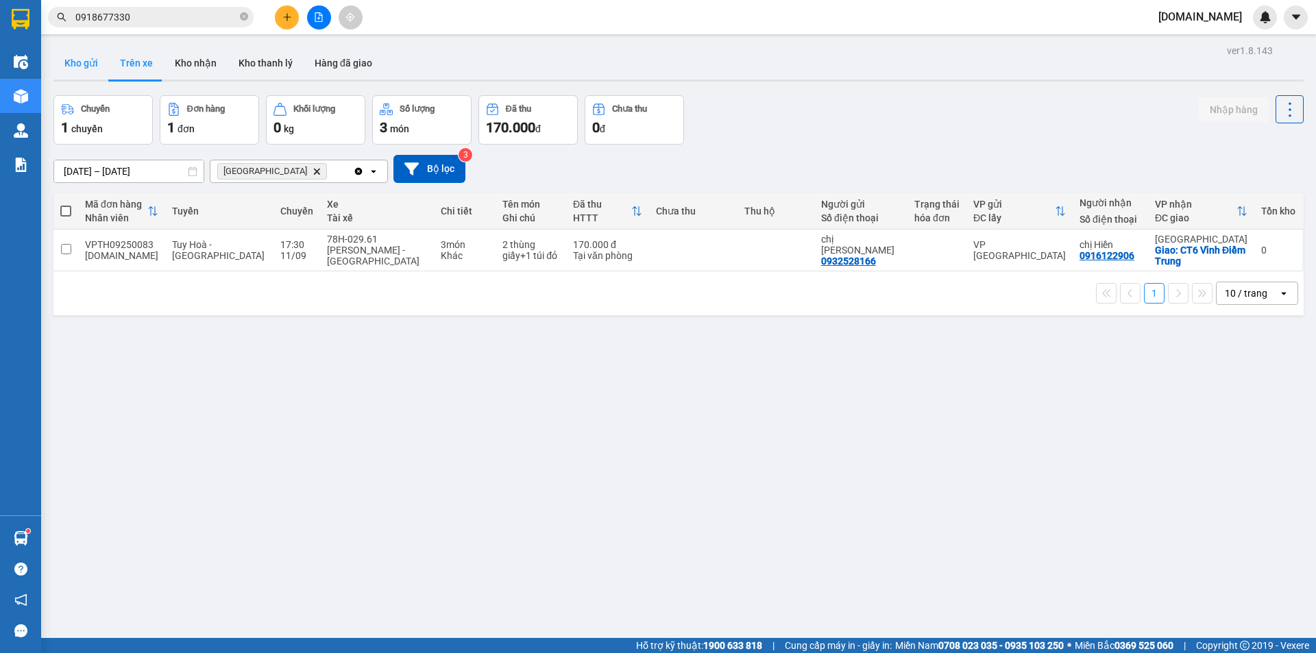
click at [85, 62] on button "Kho gửi" at bounding box center [81, 63] width 56 height 33
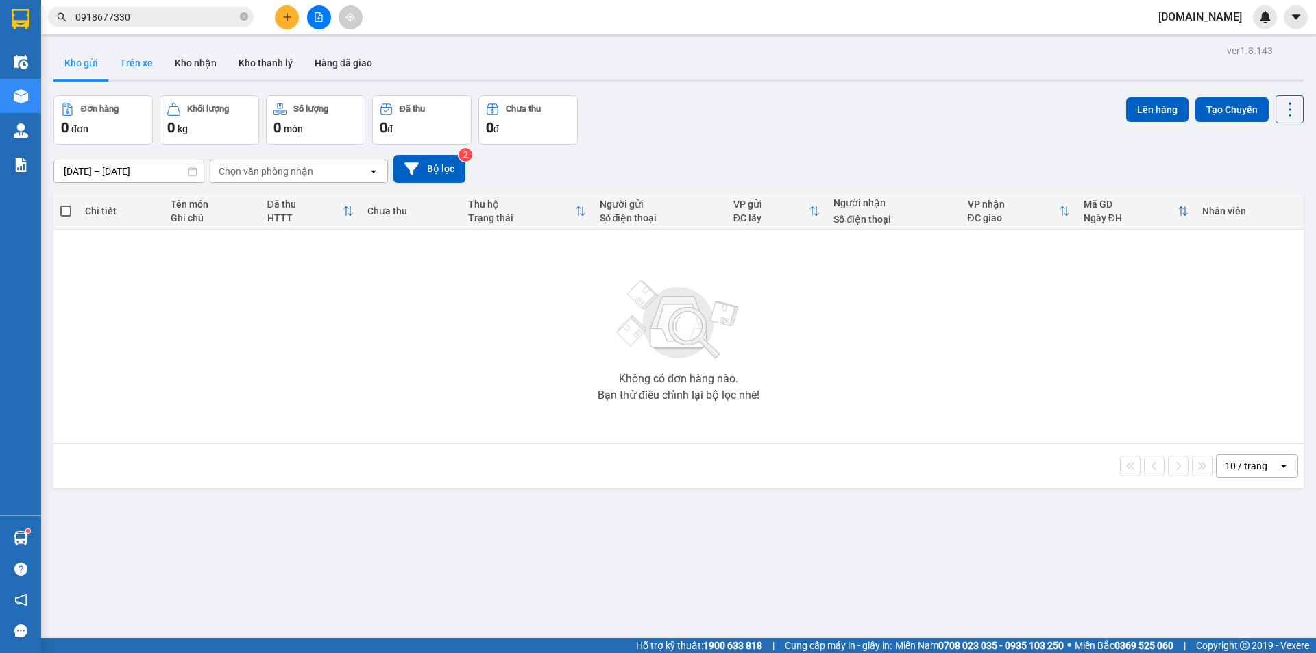
click at [142, 61] on button "Trên xe" at bounding box center [136, 63] width 55 height 33
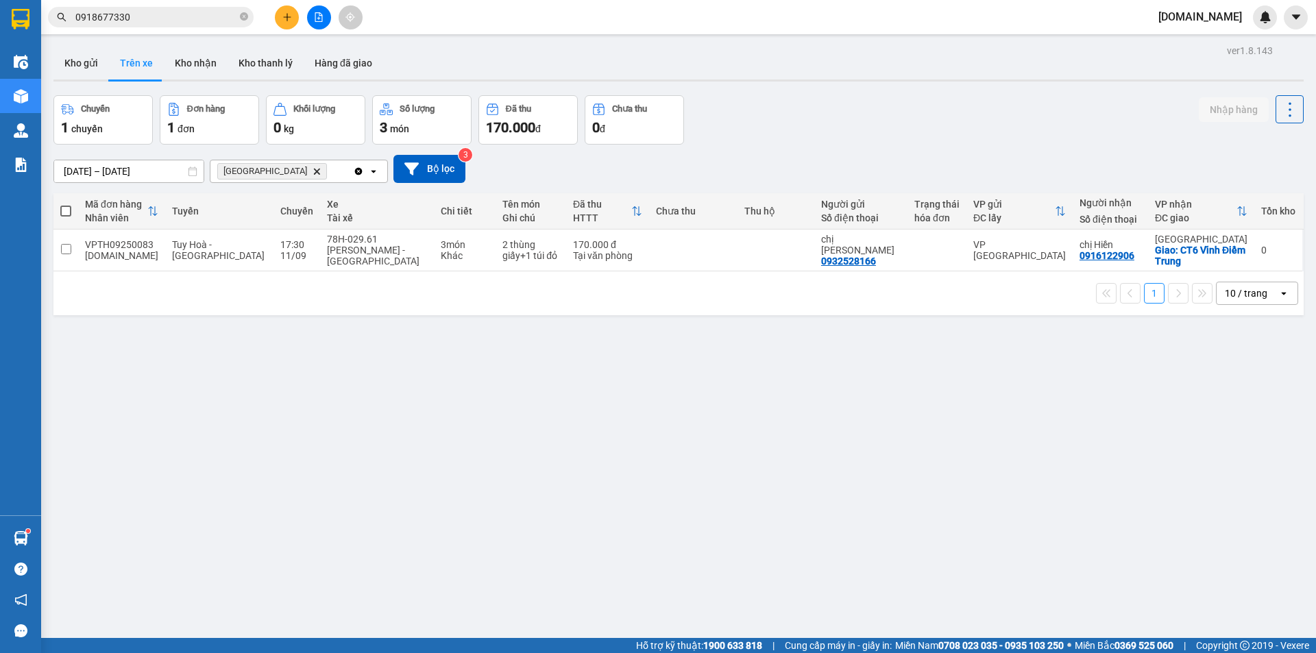
click at [1079, 530] on div "ver 1.8.143 Kho gửi Trên xe Kho nhận Kho thanh [PERSON_NAME] đã giao Chuyến 1 c…" at bounding box center [678, 367] width 1261 height 653
click at [1163, 510] on div "ver 1.8.143 Kho gửi Trên xe Kho nhận Kho thanh [PERSON_NAME] đã giao Chuyến 1 c…" at bounding box center [678, 367] width 1261 height 653
click at [178, 502] on div "ver 1.8.143 Kho gửi Trên xe Kho nhận Kho thanh [PERSON_NAME] đã giao Chuyến 1 c…" at bounding box center [678, 367] width 1261 height 653
